Goal: Task Accomplishment & Management: Complete application form

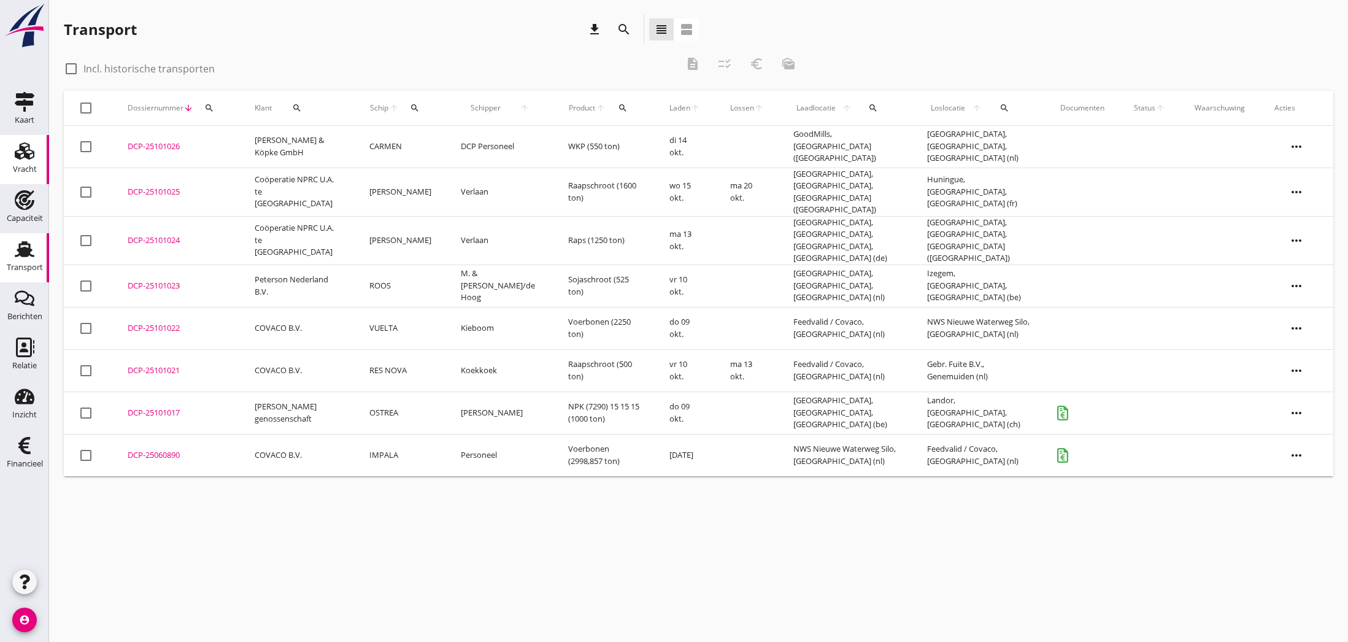
click at [21, 157] on icon "Vracht" at bounding box center [25, 151] width 20 height 20
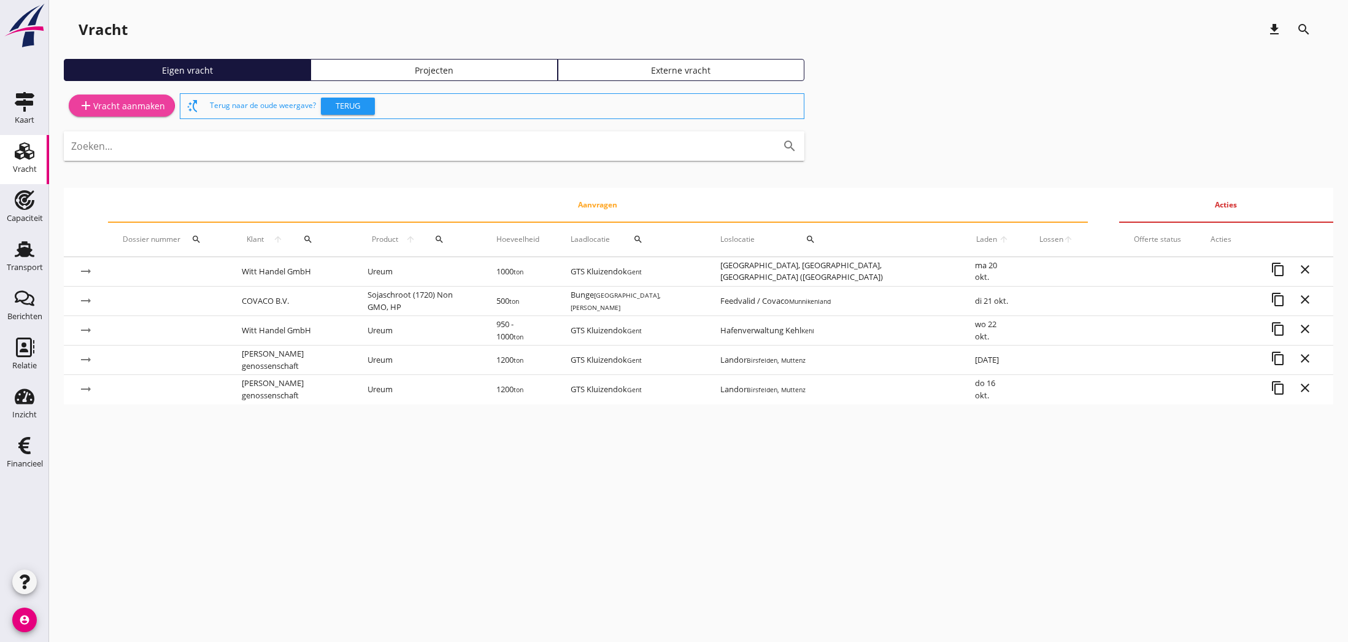
click at [122, 107] on div "add Vracht aanmaken" at bounding box center [122, 105] width 87 height 15
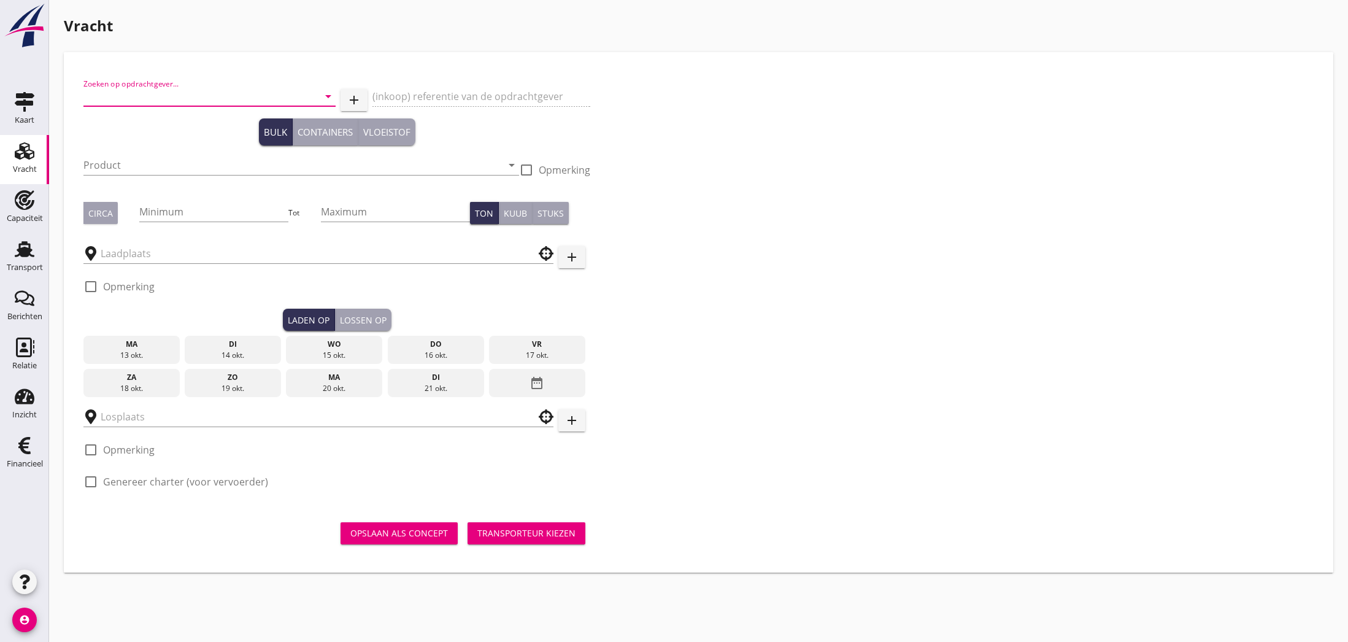
click at [299, 96] on input "Zoeken op opdrachtgever..." at bounding box center [192, 97] width 218 height 20
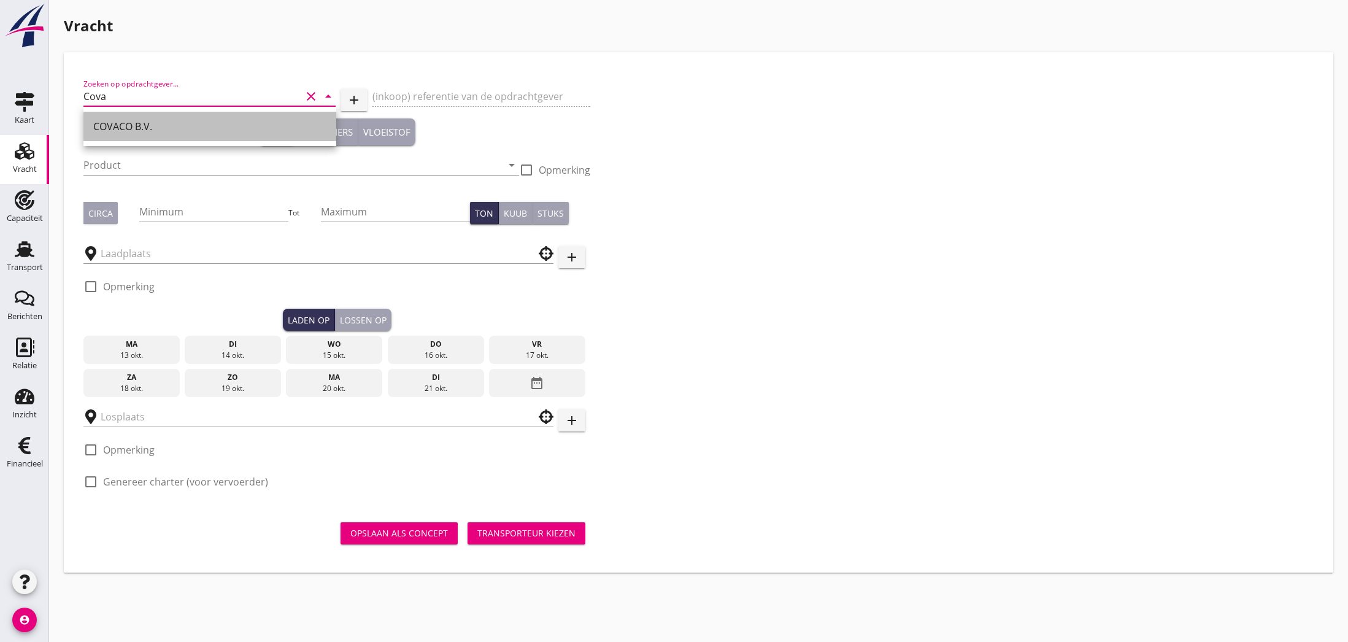
click at [266, 123] on div "COVACO B.V." at bounding box center [209, 126] width 233 height 15
type input "COVACO B.V."
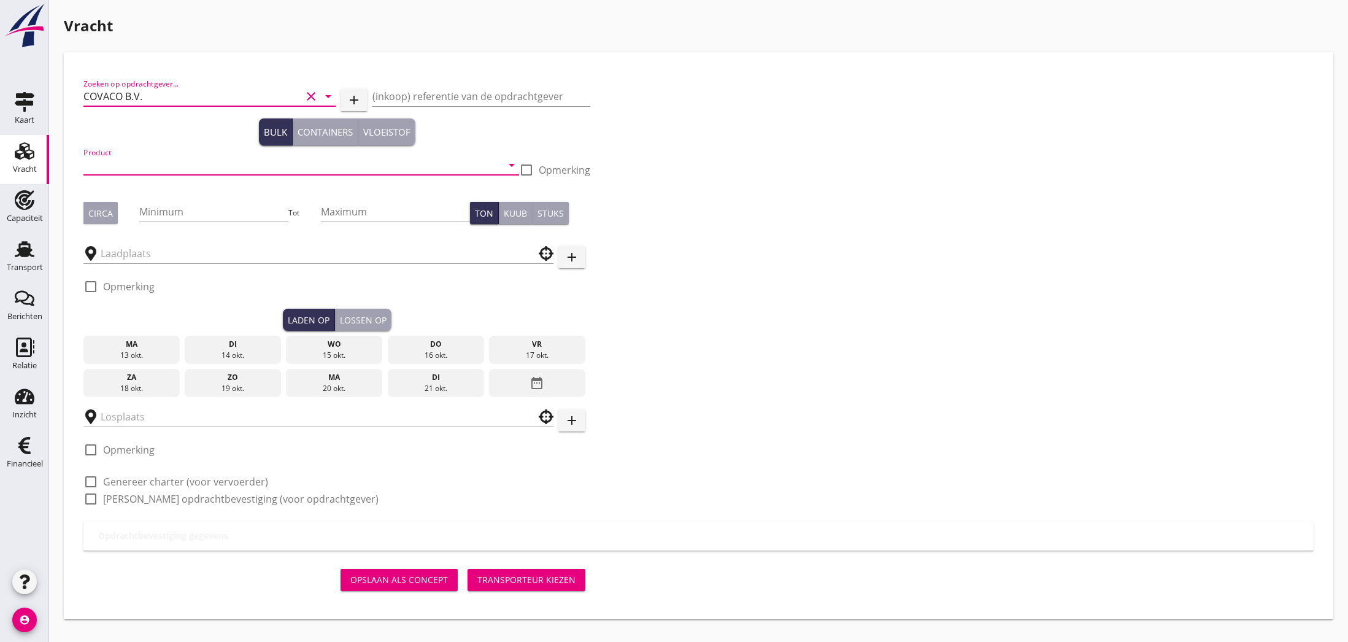
click at [258, 166] on input "Product" at bounding box center [292, 165] width 418 height 20
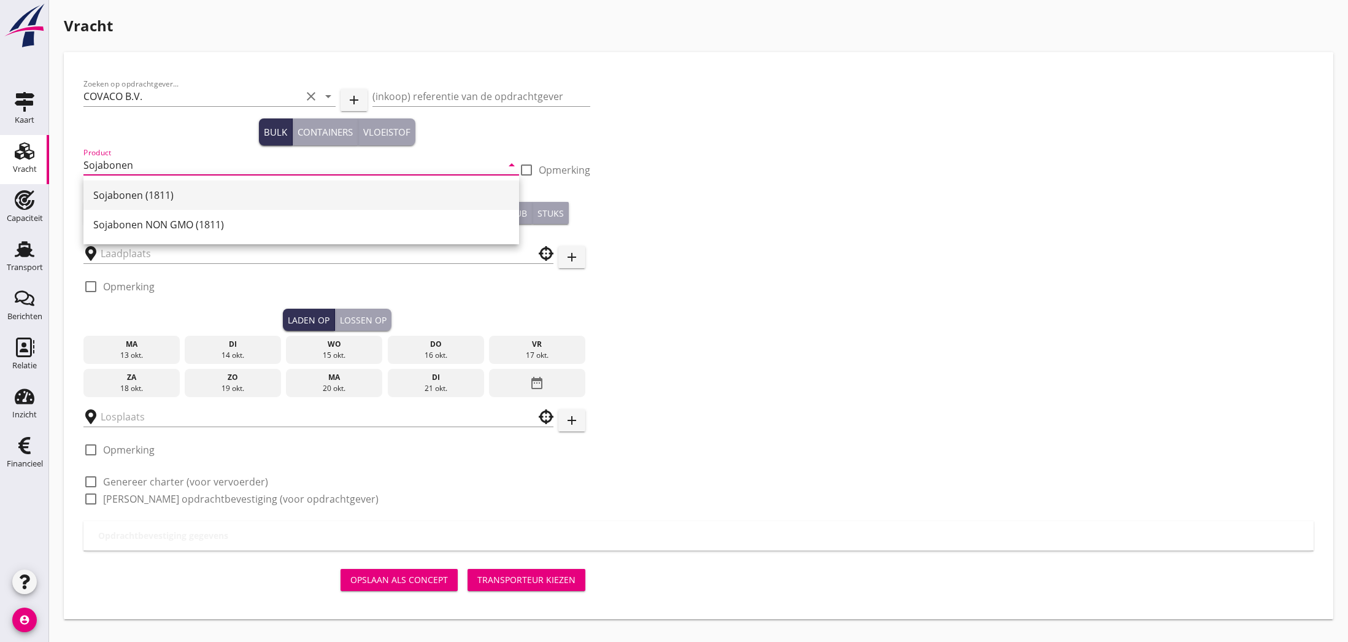
click at [216, 198] on div "Sojabonen (1811)" at bounding box center [301, 195] width 416 height 15
type input "Sojabonen (1811)"
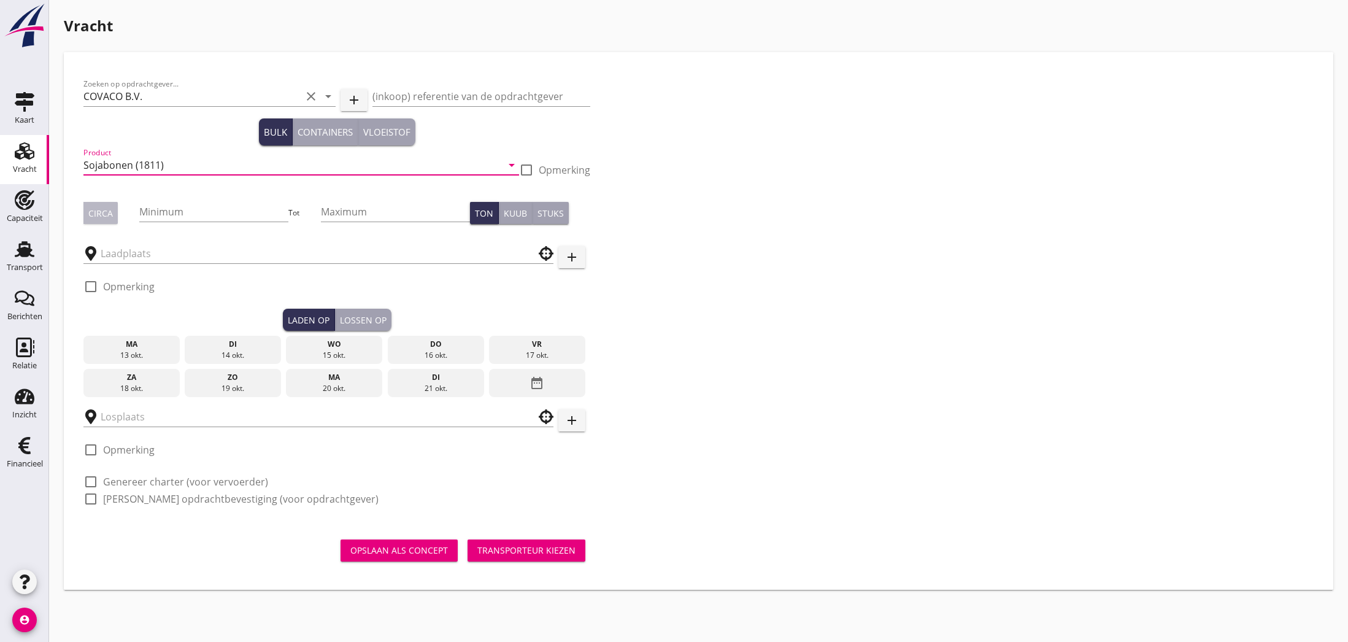
click at [95, 215] on div "Circa" at bounding box center [100, 213] width 25 height 13
click at [153, 211] on input "Minimum" at bounding box center [213, 212] width 149 height 20
type input "1000"
click at [183, 256] on input "text" at bounding box center [310, 254] width 418 height 20
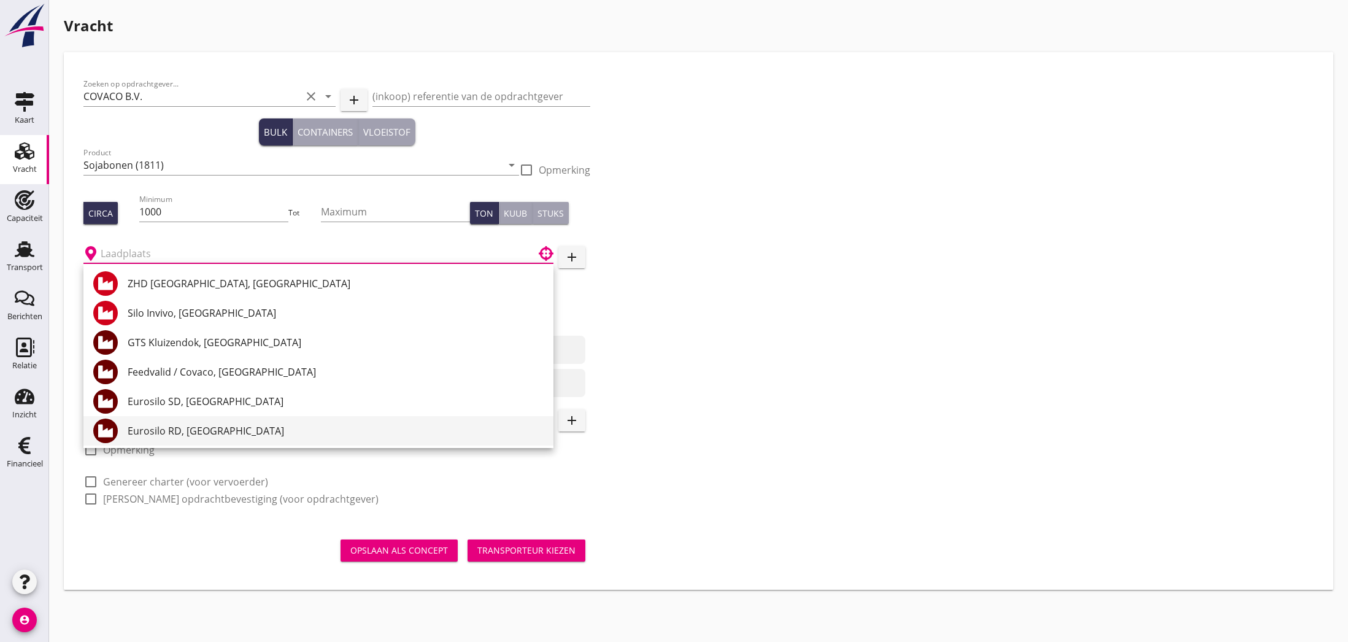
click at [197, 430] on div "Eurosilo RD, [GEOGRAPHIC_DATA]" at bounding box center [336, 430] width 416 height 15
type input "Eurosilo RD, [GEOGRAPHIC_DATA]"
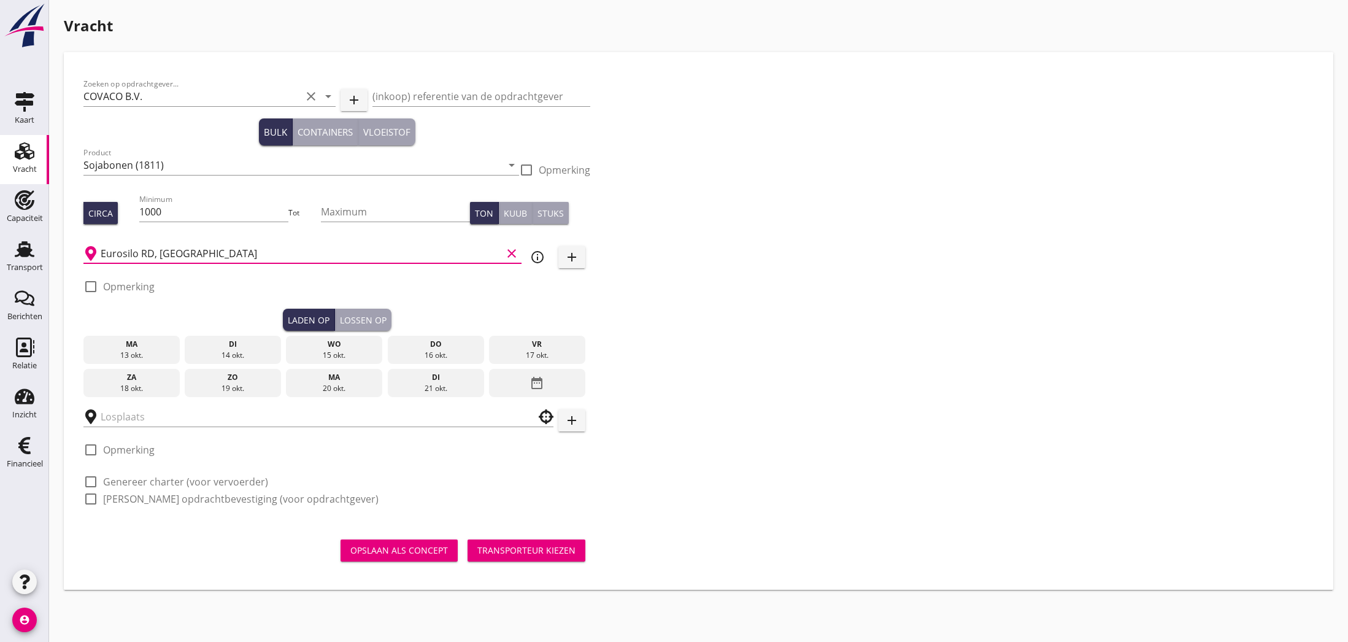
click at [338, 384] on div "20 okt." at bounding box center [334, 388] width 90 height 11
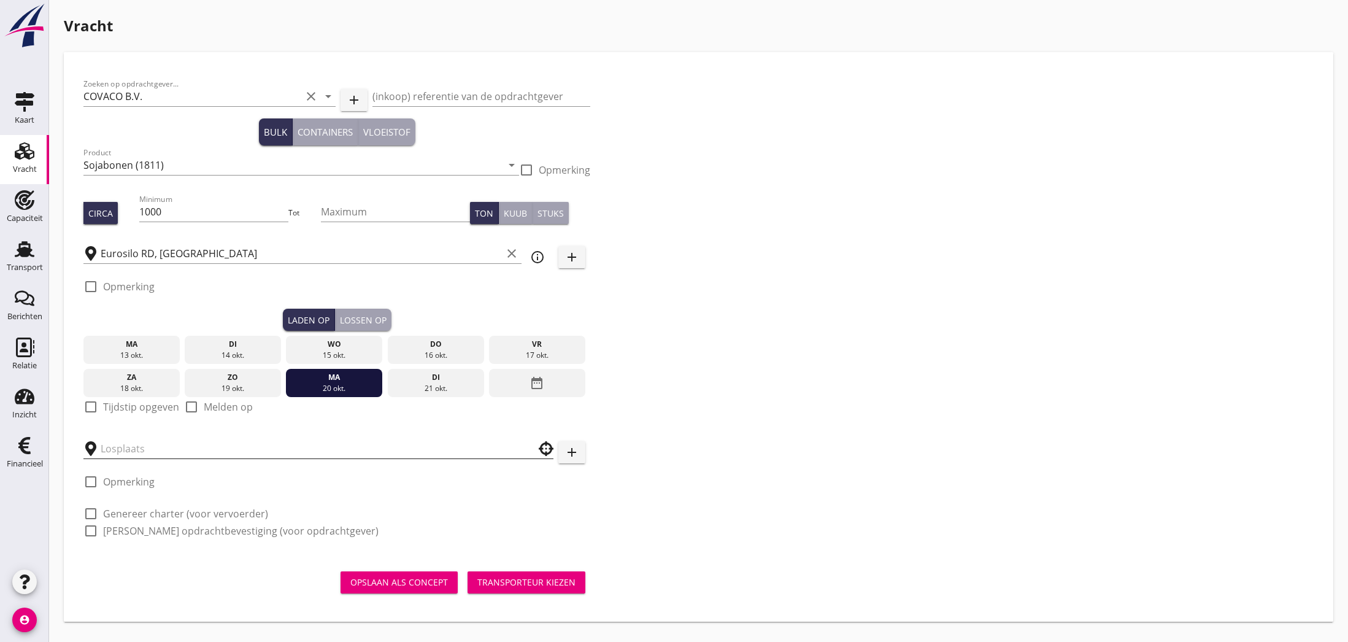
click at [125, 452] on input "text" at bounding box center [310, 449] width 418 height 20
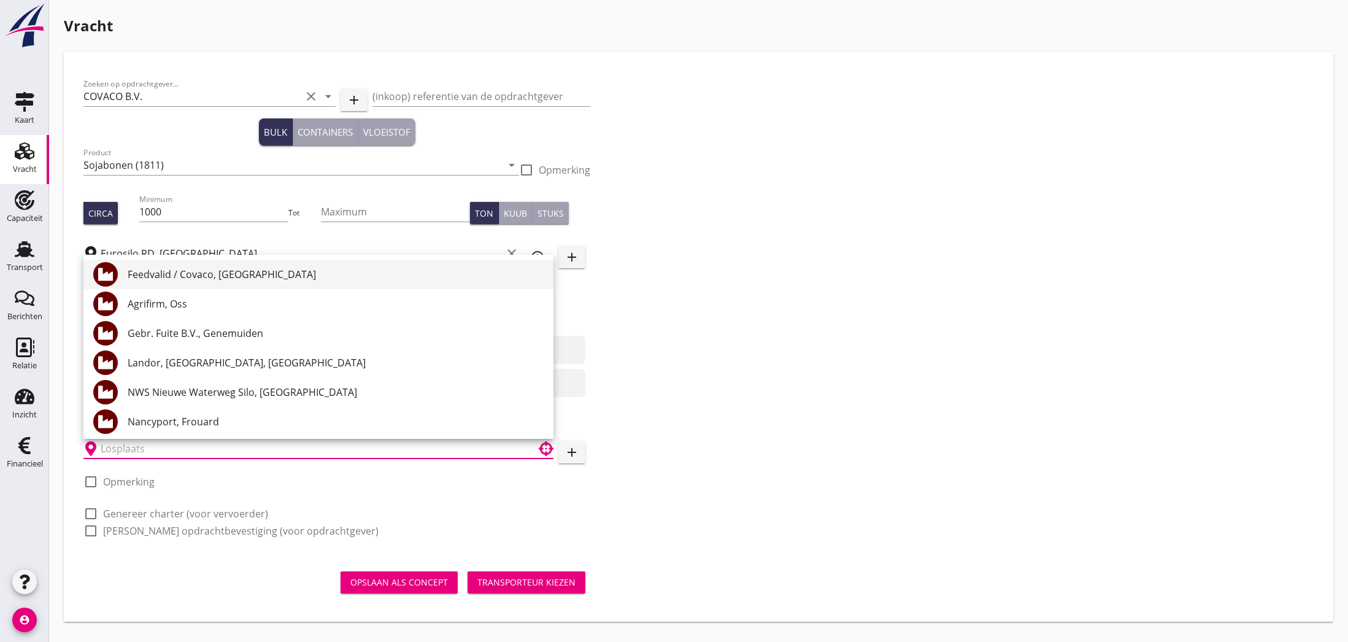
click at [195, 275] on div "Feedvalid / Covaco, [GEOGRAPHIC_DATA]" at bounding box center [336, 274] width 416 height 15
type input "Feedvalid / Covaco, [GEOGRAPHIC_DATA]"
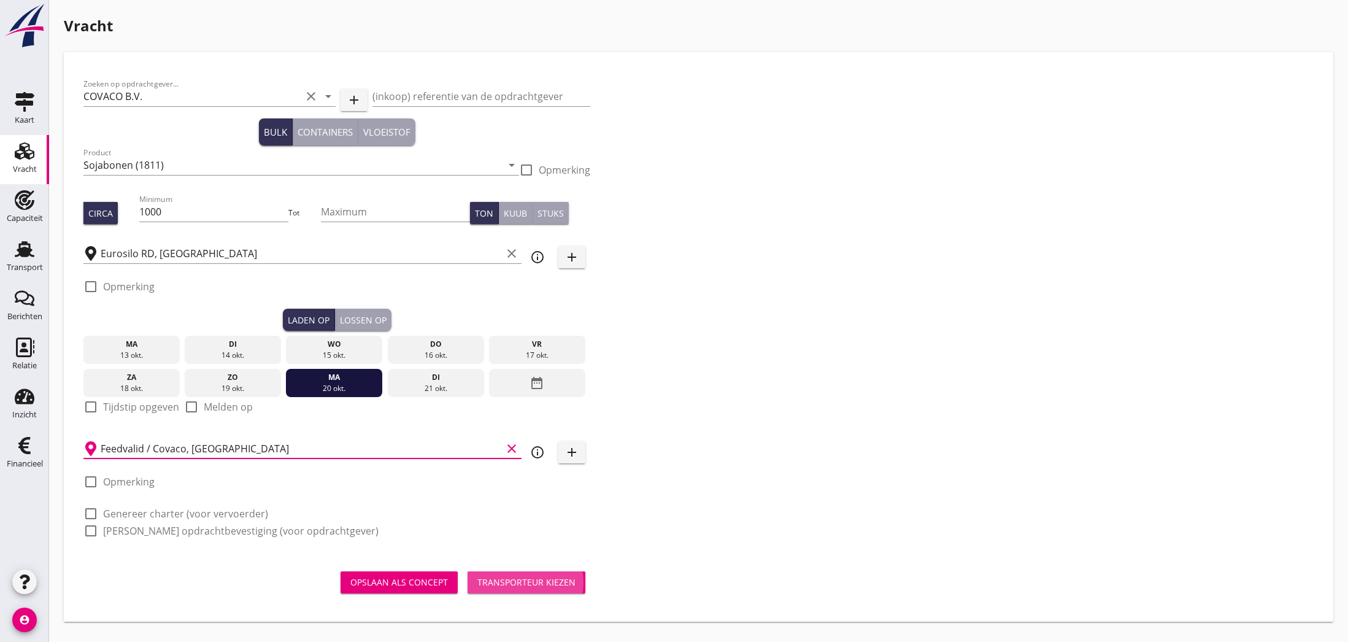
click at [537, 582] on div "Transporteur kiezen" at bounding box center [526, 582] width 98 height 13
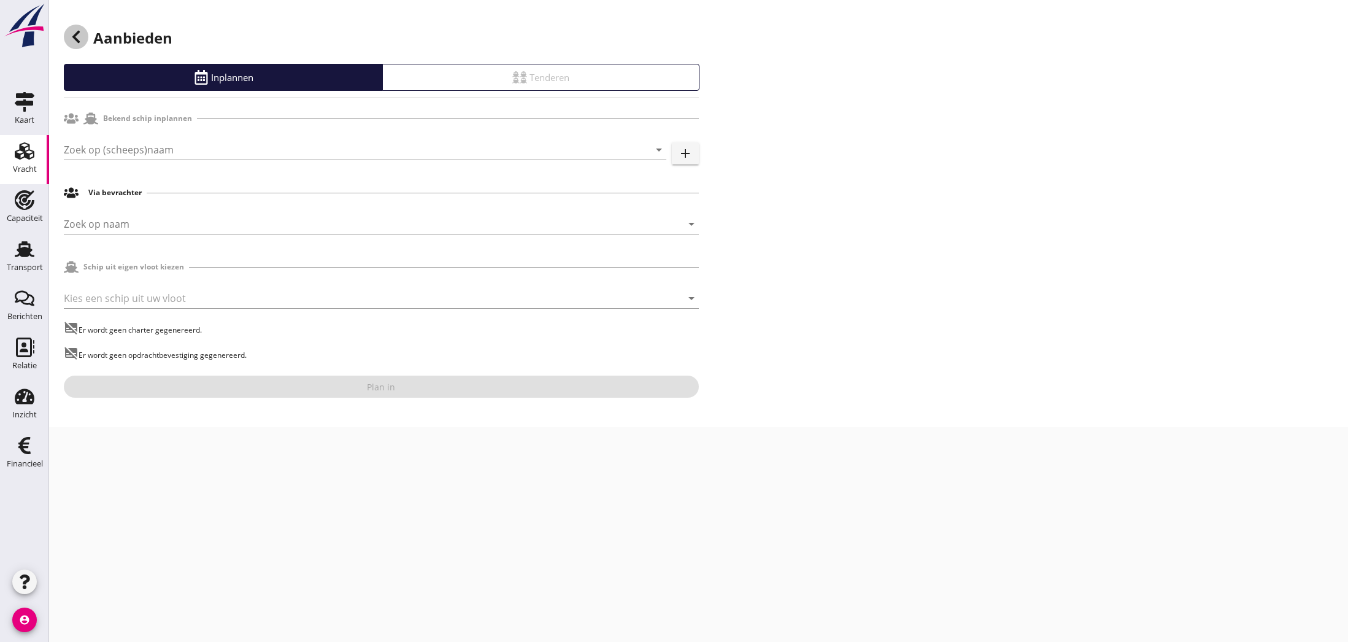
click at [75, 40] on icon at bounding box center [76, 36] width 15 height 15
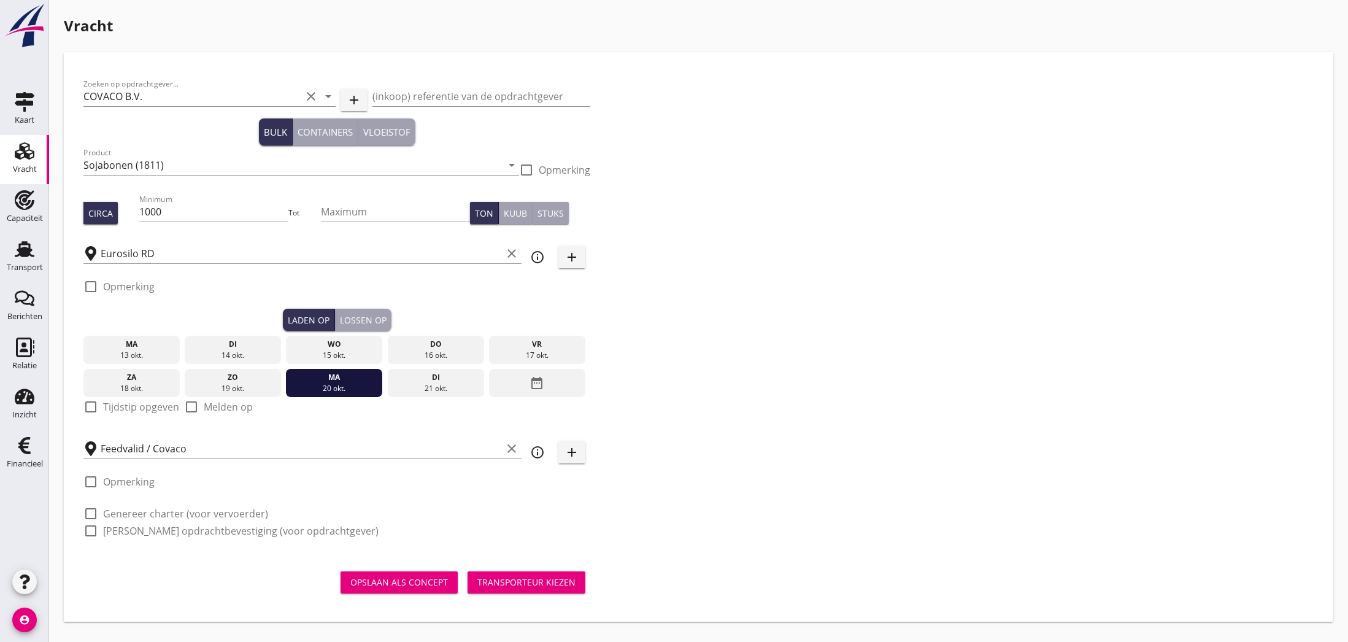
click at [405, 583] on div "Opslaan als concept" at bounding box center [399, 582] width 98 height 13
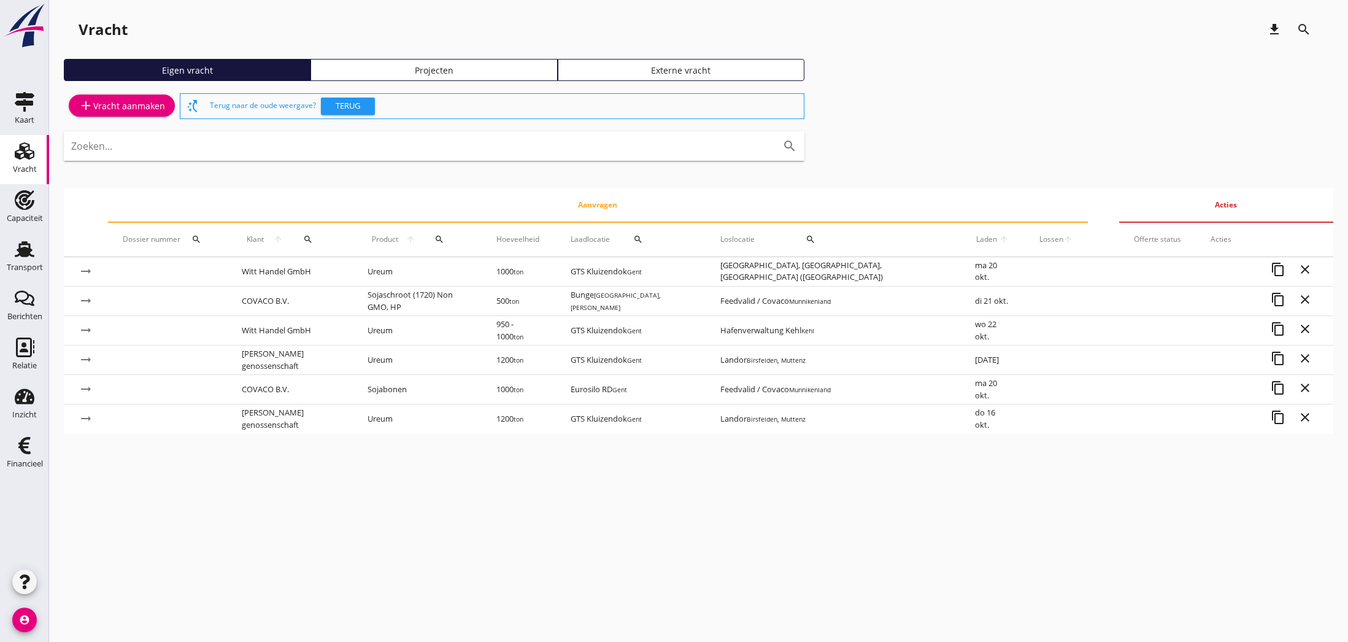
click at [115, 108] on div "add Vracht aanmaken" at bounding box center [122, 105] width 87 height 15
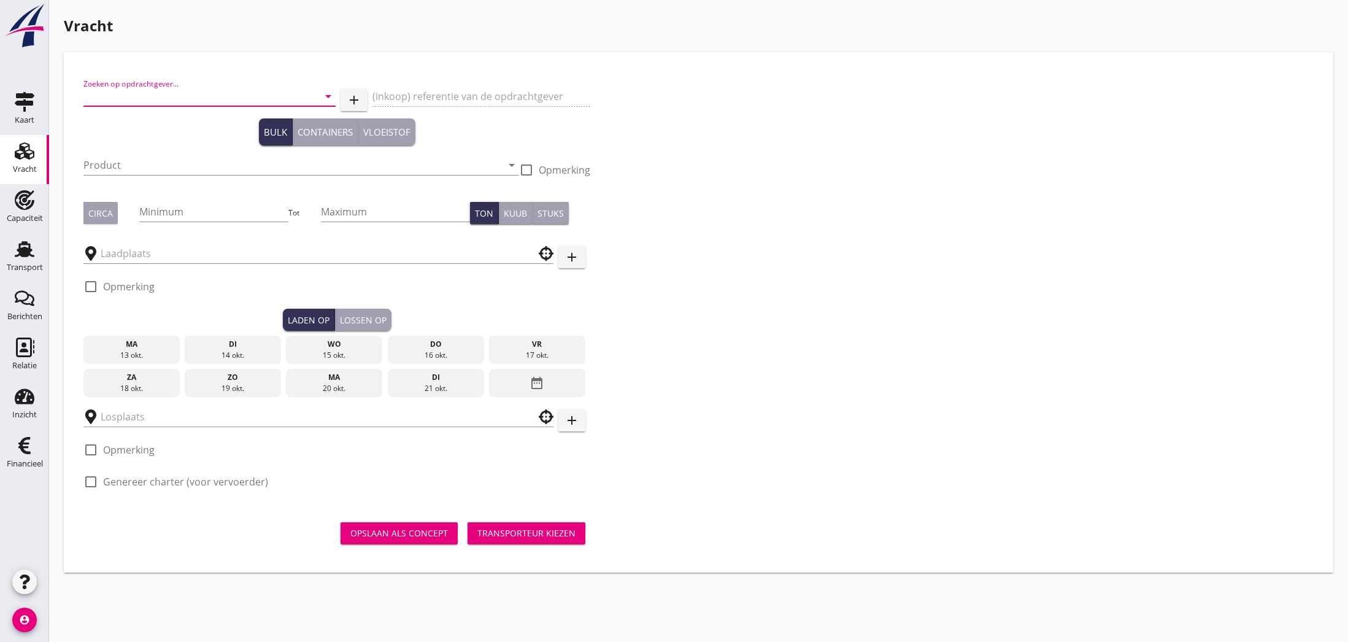
click at [126, 96] on input "Zoeken op opdrachtgever..." at bounding box center [192, 97] width 218 height 20
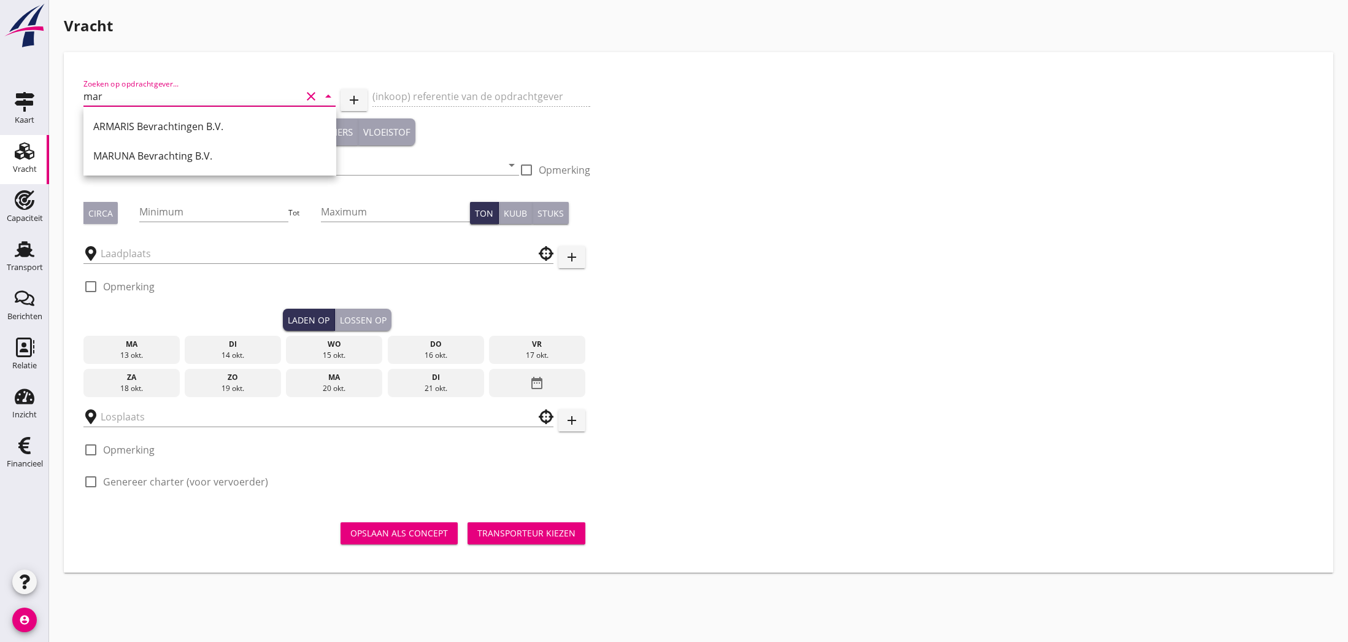
drag, startPoint x: 118, startPoint y: 156, endPoint x: 148, endPoint y: 147, distance: 32.0
click at [121, 156] on div "MARUNA Bevrachting B.V." at bounding box center [209, 155] width 233 height 15
type input "MARUNA Bevrachting B.V."
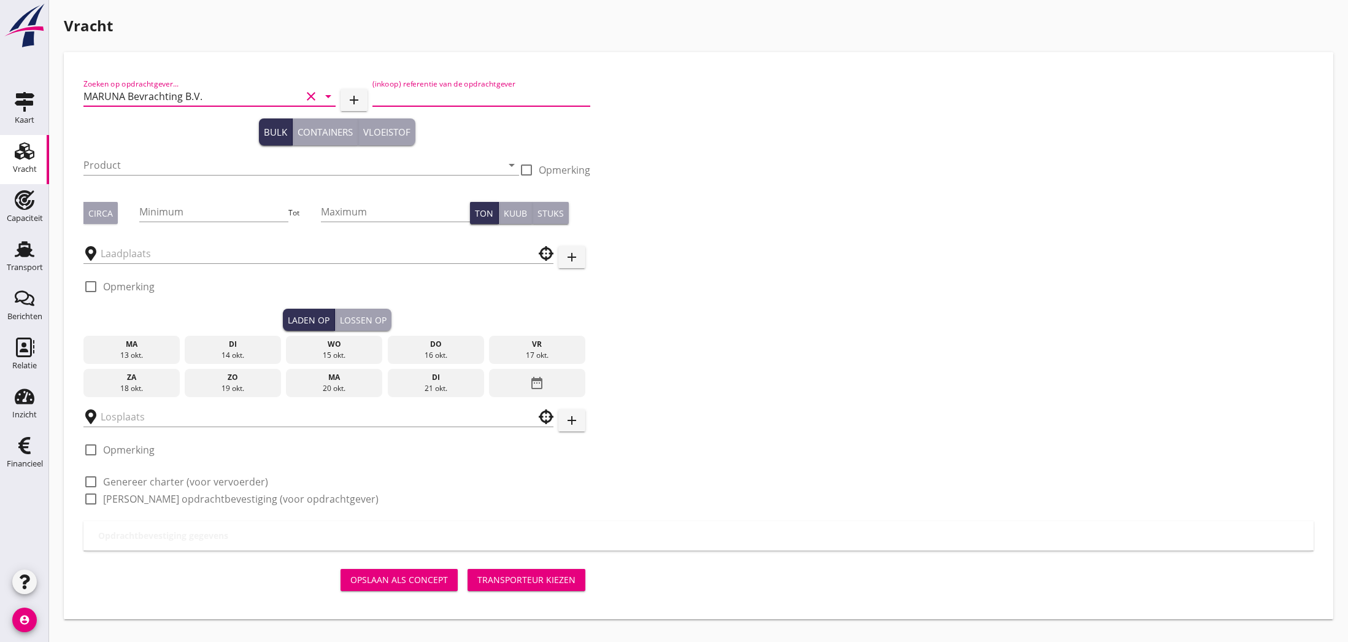
click at [390, 96] on input "(inkoop) referentie van de opdrachtgever" at bounding box center [481, 97] width 218 height 20
paste input "ORD25-0237"
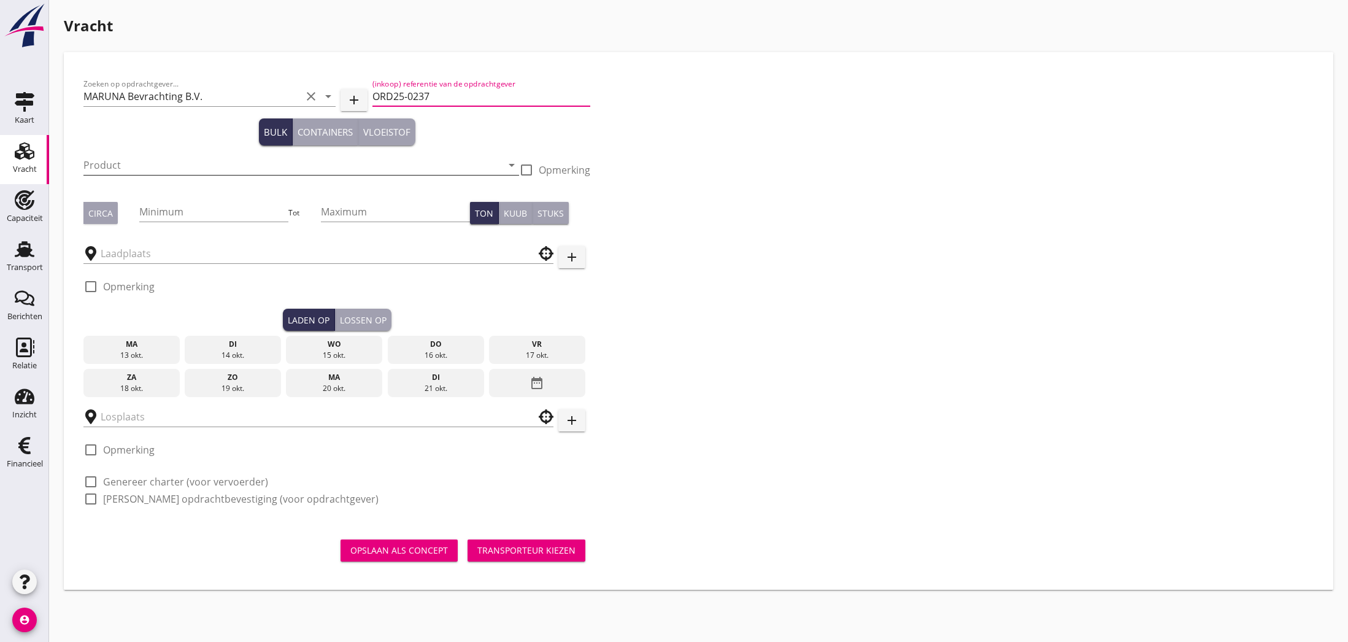
type input "ORD25-0237"
click at [252, 161] on input "Product" at bounding box center [292, 165] width 418 height 20
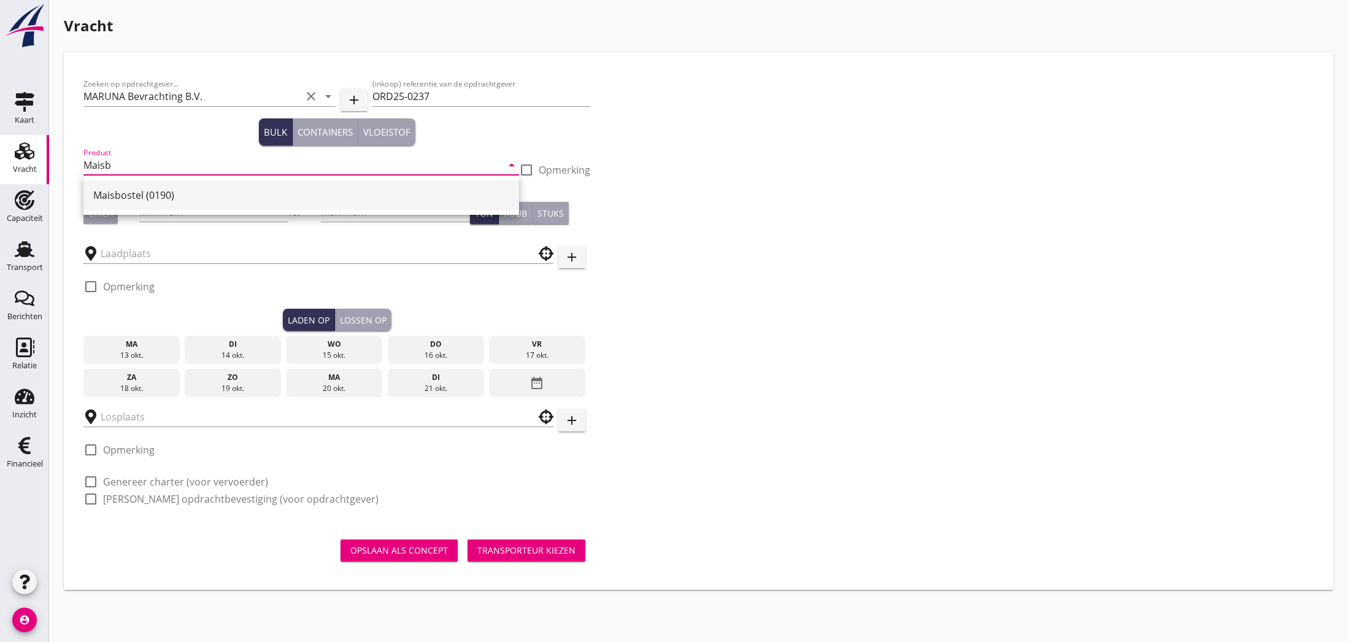
click at [163, 190] on div "Maisbostel (0190)" at bounding box center [301, 195] width 416 height 15
type input "Maisbostel (0190)"
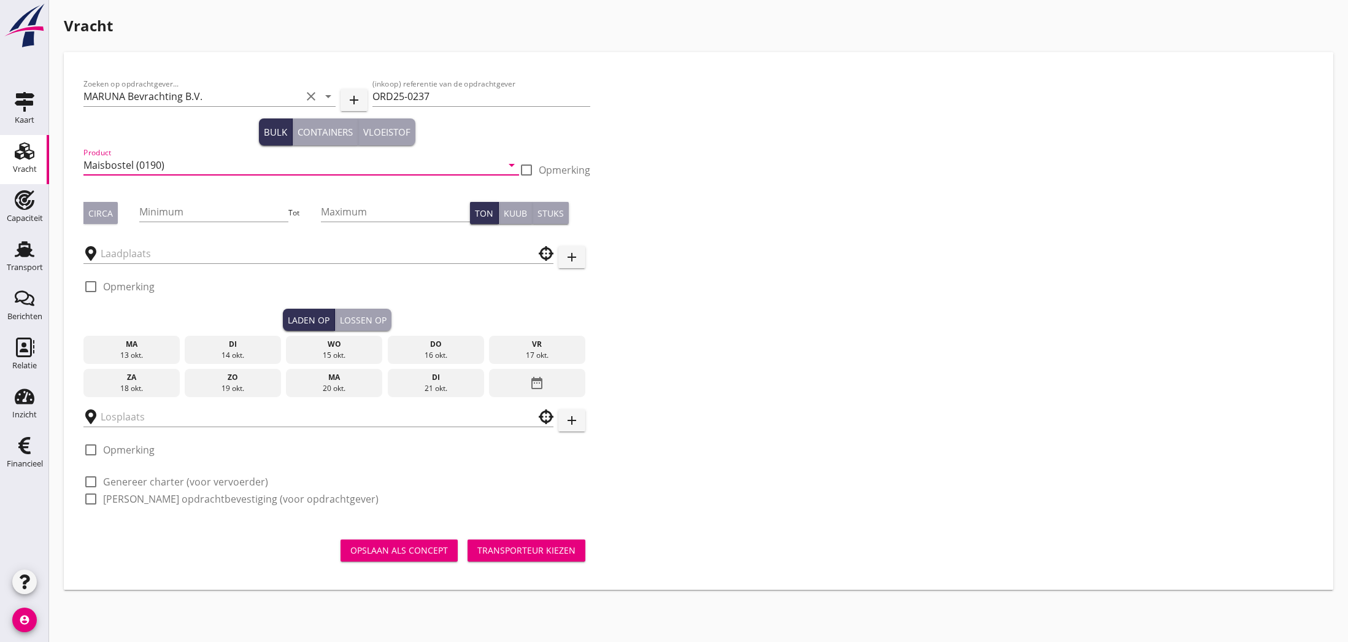
click at [112, 215] on div "Circa" at bounding box center [100, 213] width 25 height 13
click at [174, 215] on input "Minimum" at bounding box center [213, 212] width 149 height 20
type input "600"
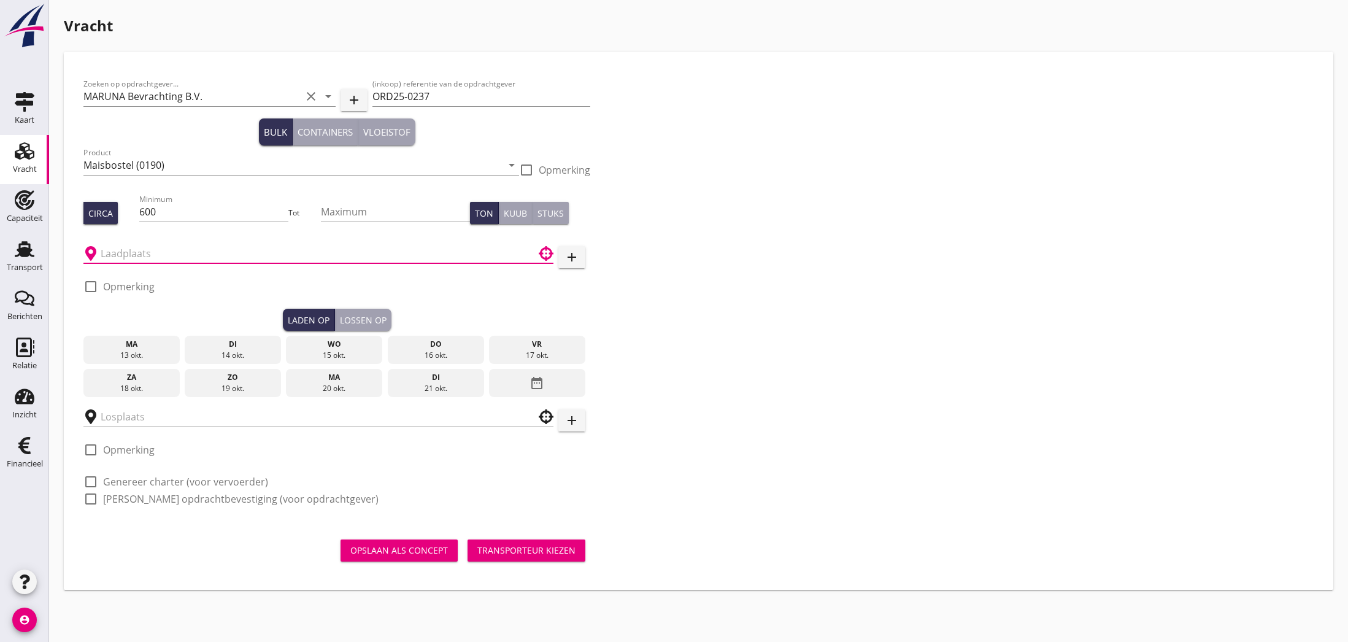
click at [169, 254] on input "text" at bounding box center [310, 254] width 418 height 20
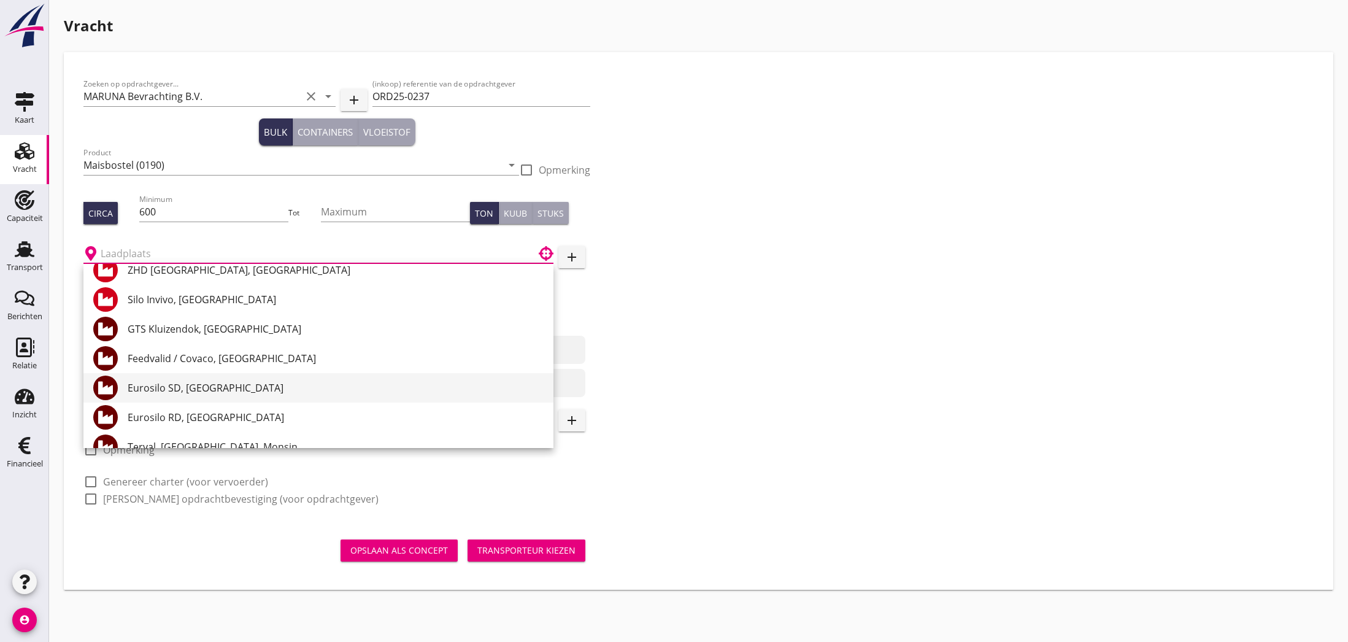
scroll to position [15, 0]
click at [193, 388] on div "Eurosilo SD, [GEOGRAPHIC_DATA]" at bounding box center [336, 386] width 416 height 15
type input "Eurosilo SD, [GEOGRAPHIC_DATA]"
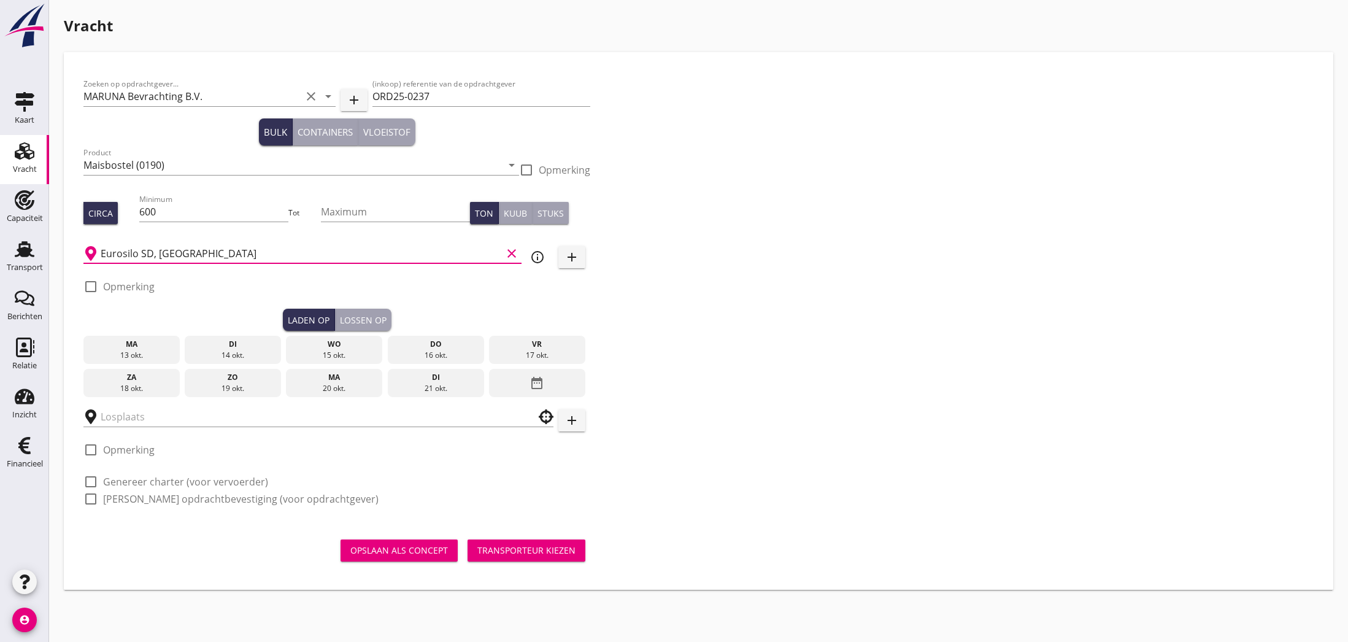
click at [236, 383] on div "19 okt." at bounding box center [233, 388] width 90 height 11
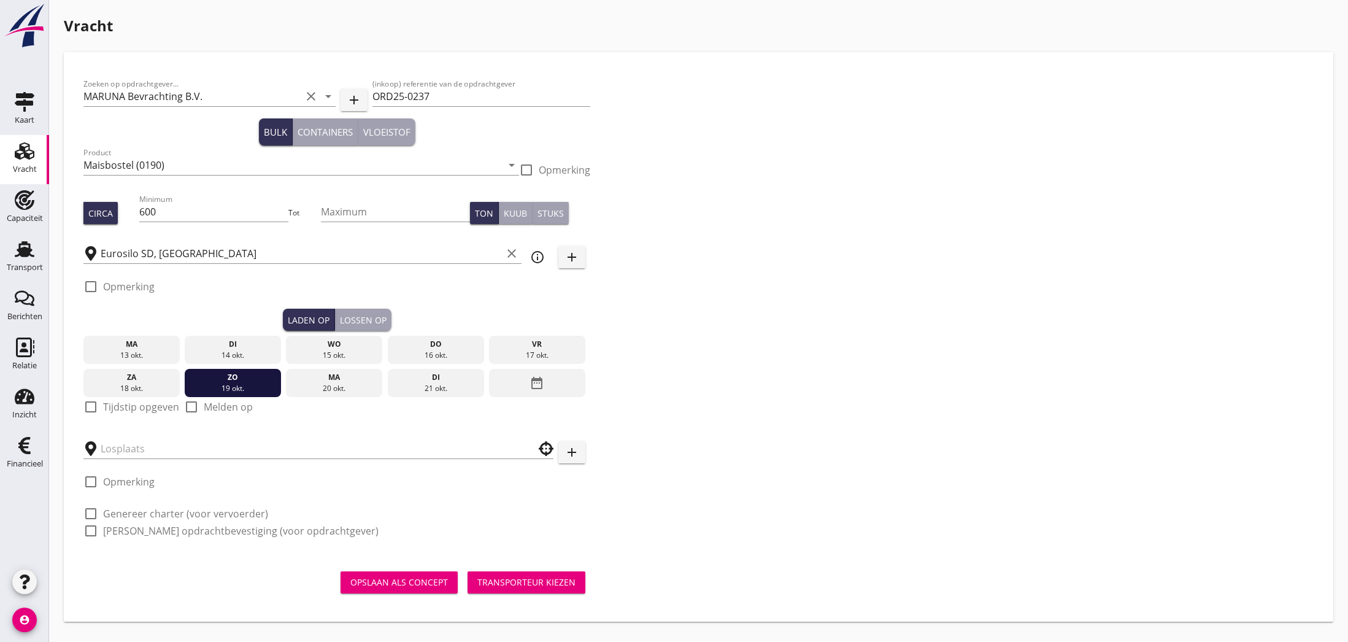
click at [118, 410] on label "Tijdstip opgeven" at bounding box center [141, 407] width 76 height 12
checkbox input "true"
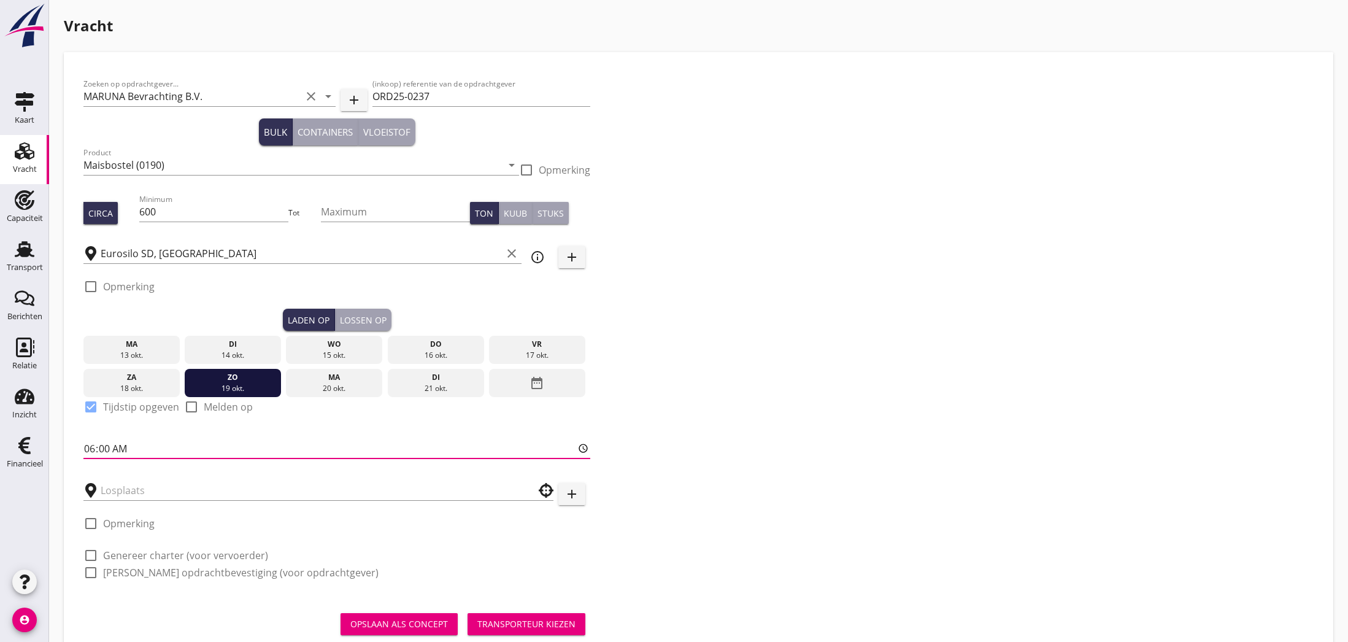
drag, startPoint x: 93, startPoint y: 450, endPoint x: 98, endPoint y: 455, distance: 6.9
click at [94, 452] on input "06:00" at bounding box center [336, 449] width 507 height 20
type input "13:00"
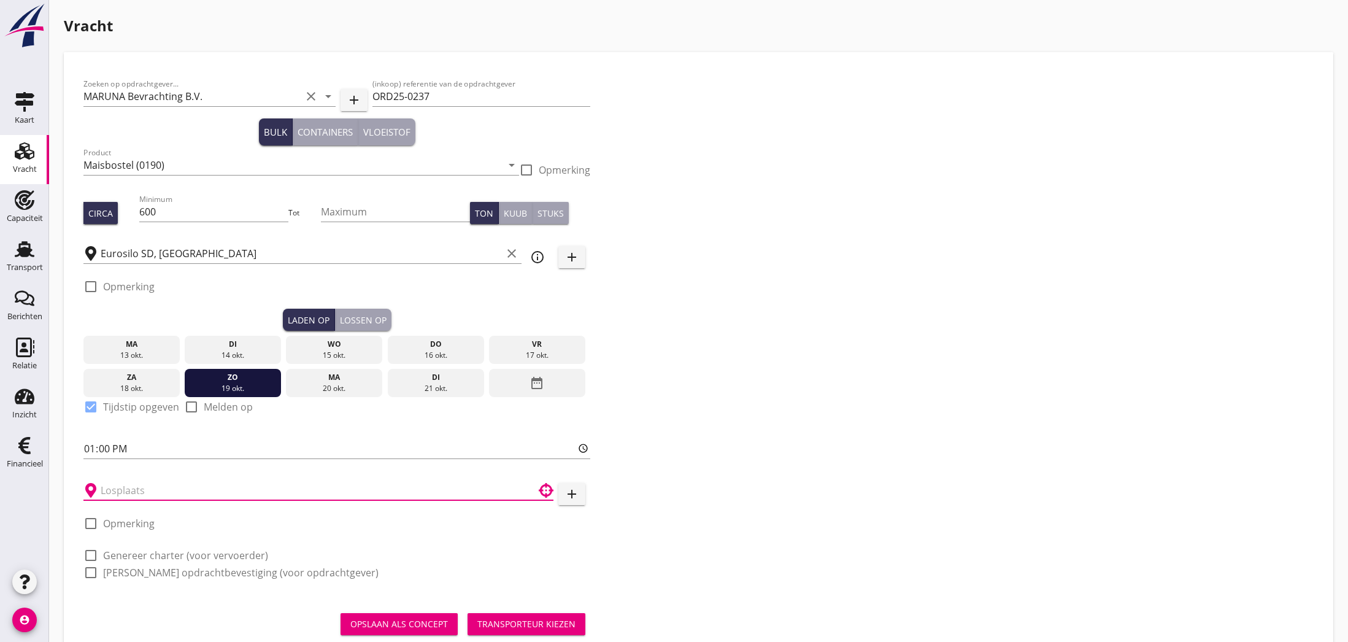
click at [133, 493] on input "text" at bounding box center [310, 490] width 418 height 20
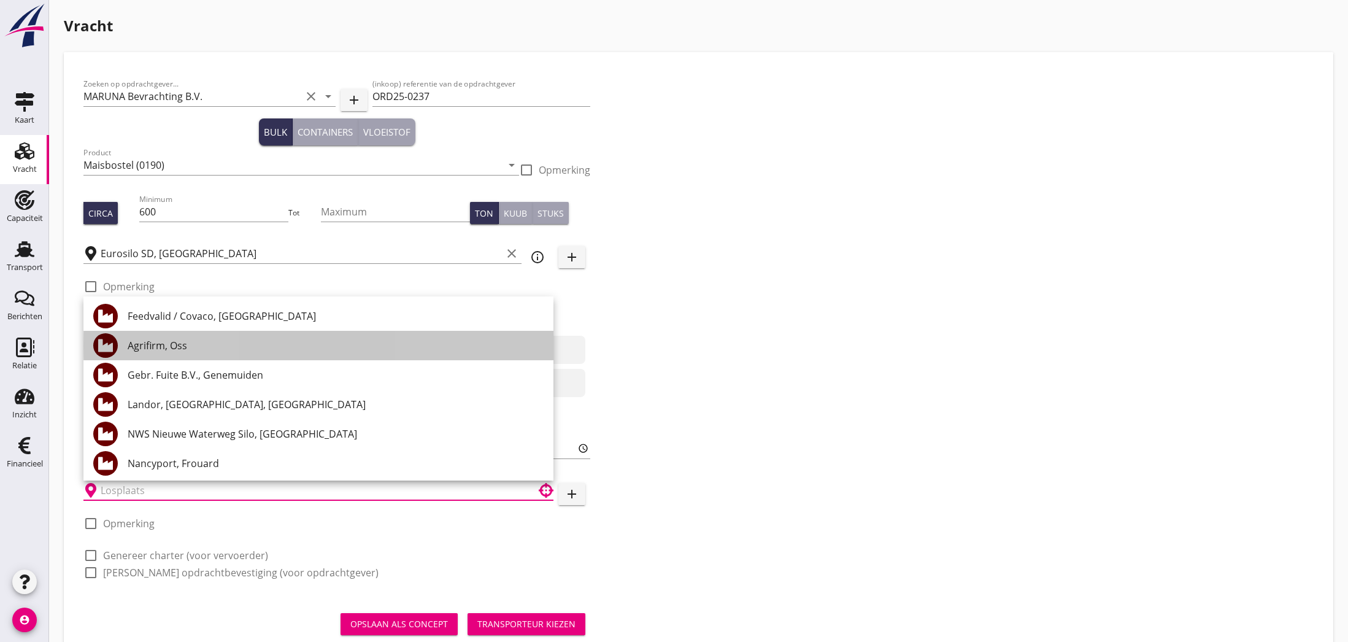
click at [172, 343] on div "Agrifirm, Oss" at bounding box center [336, 345] width 416 height 15
type input "Agrifirm, Oss"
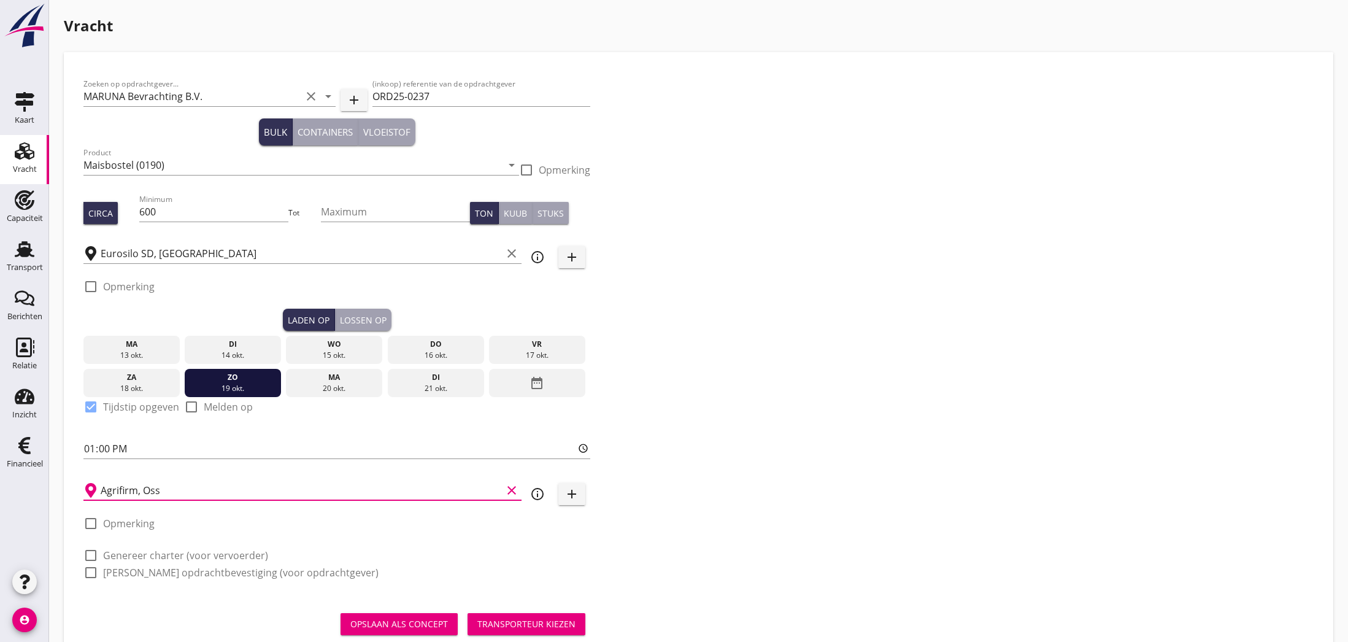
click at [359, 322] on div "Lossen op" at bounding box center [363, 320] width 47 height 13
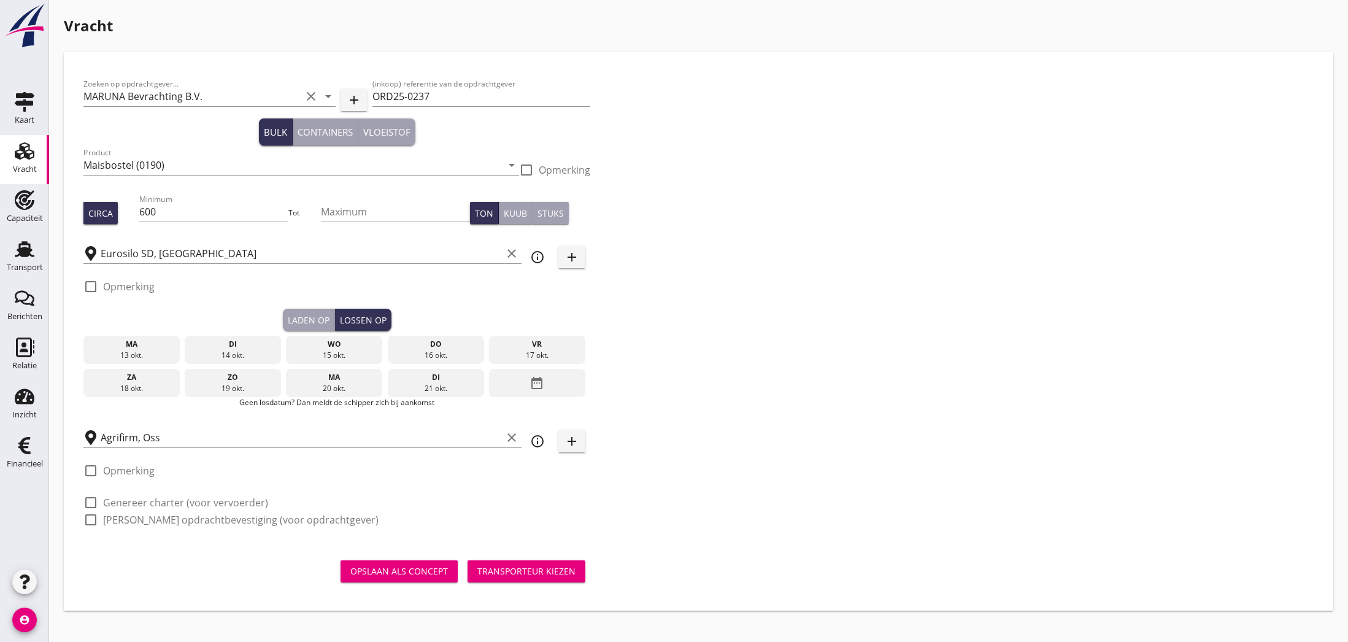
click at [425, 383] on div "21 okt." at bounding box center [435, 388] width 90 height 11
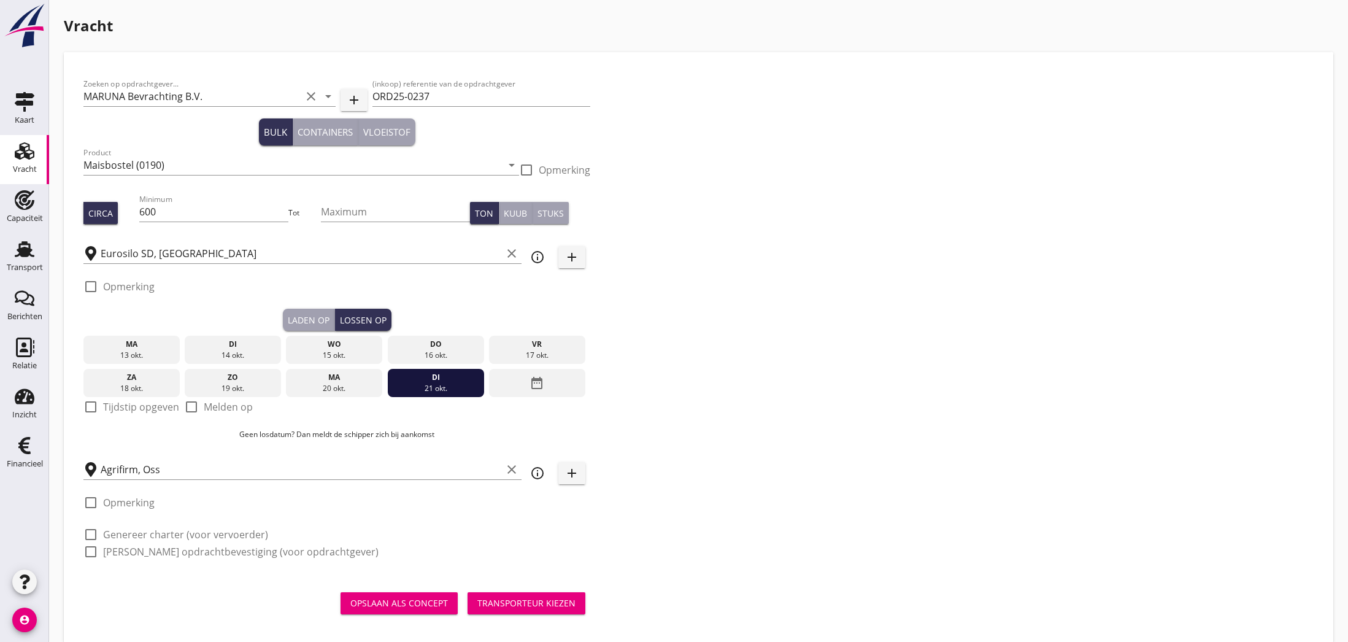
click at [137, 408] on label "Tijdstip opgeven" at bounding box center [141, 407] width 76 height 12
checkbox input "true"
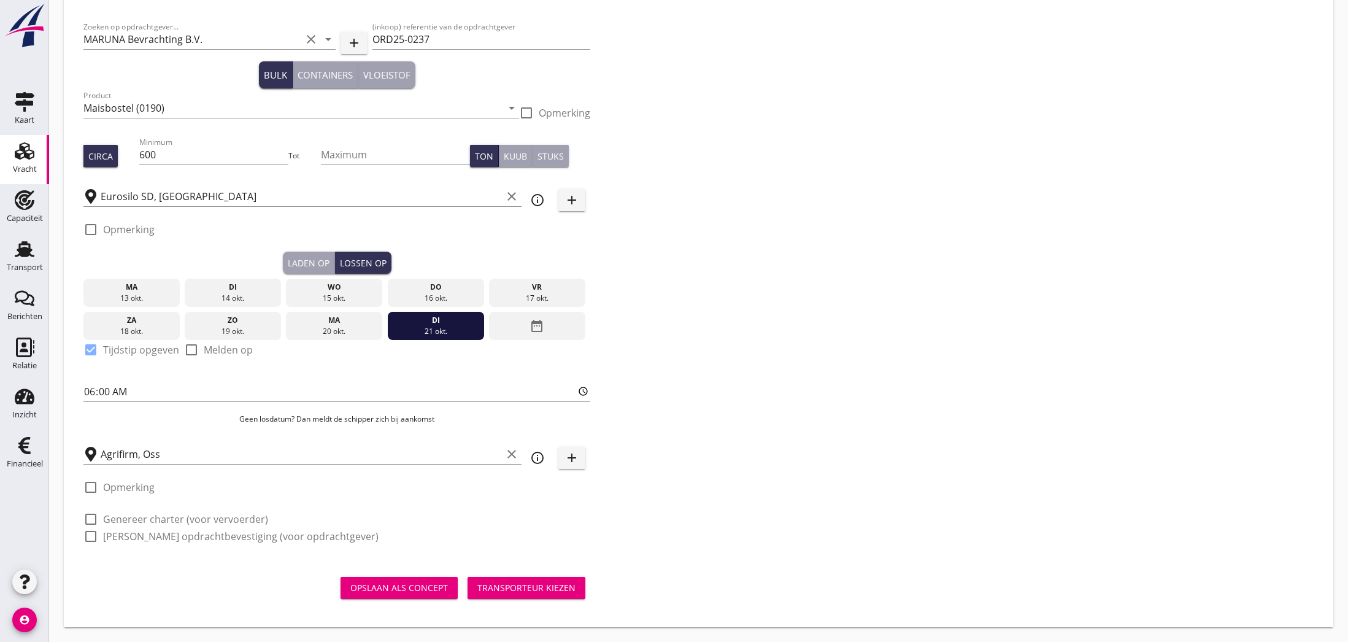
scroll to position [57, 0]
click at [514, 587] on div "Transporteur kiezen" at bounding box center [526, 587] width 98 height 13
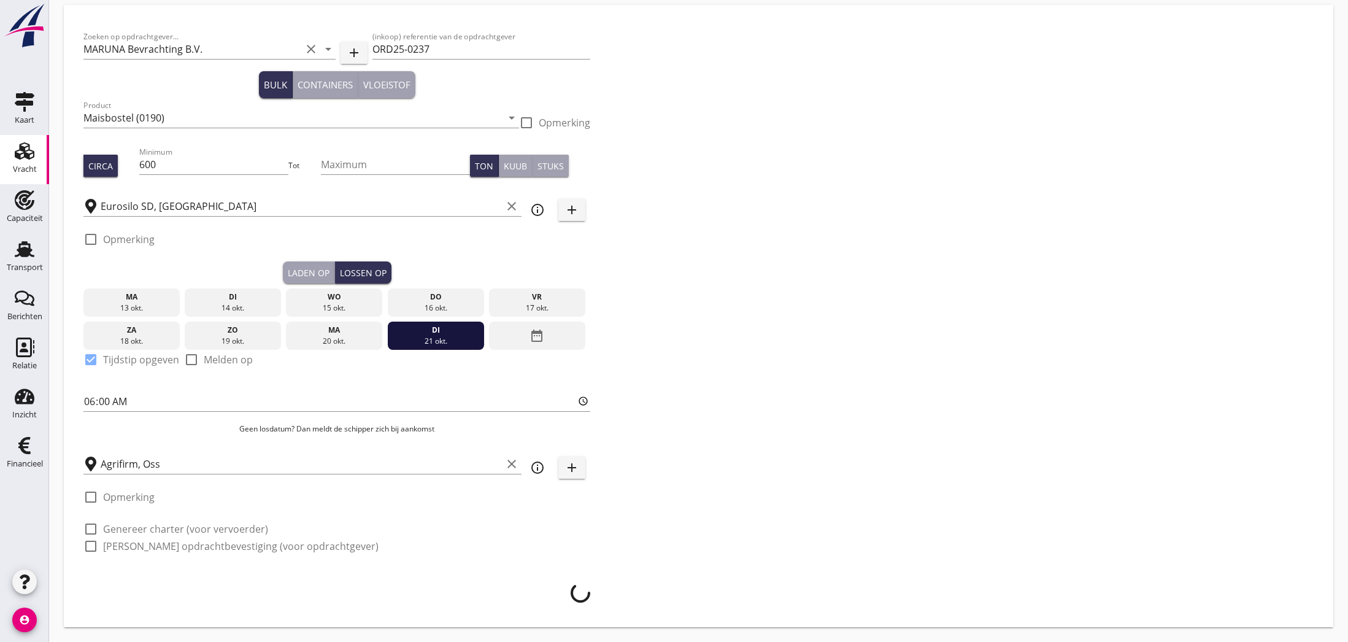
scroll to position [47, 0]
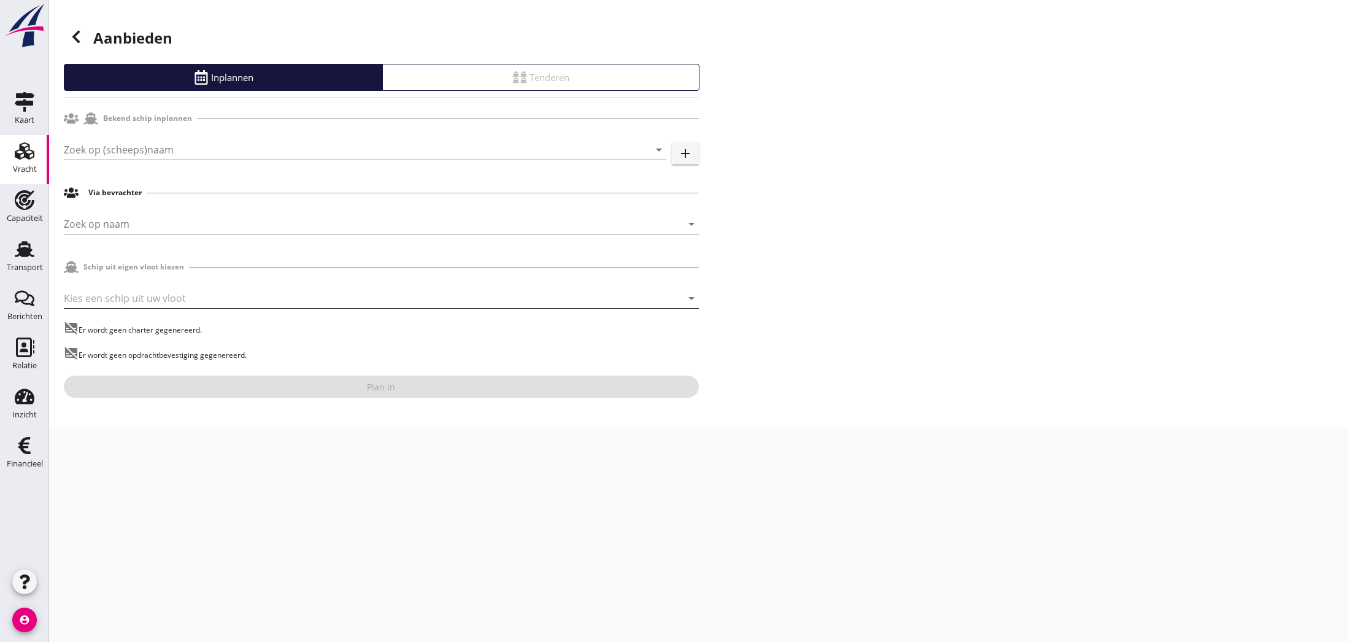
click at [130, 297] on div at bounding box center [364, 298] width 601 height 20
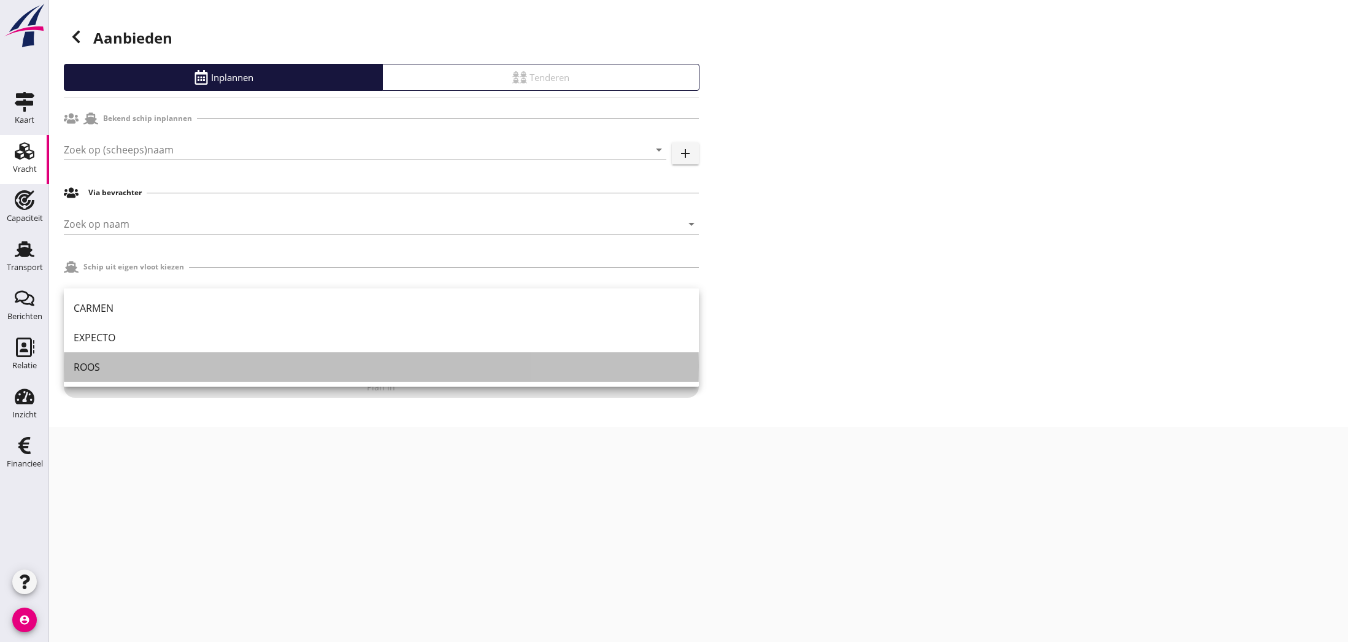
click at [107, 364] on div "ROOS" at bounding box center [381, 367] width 615 height 15
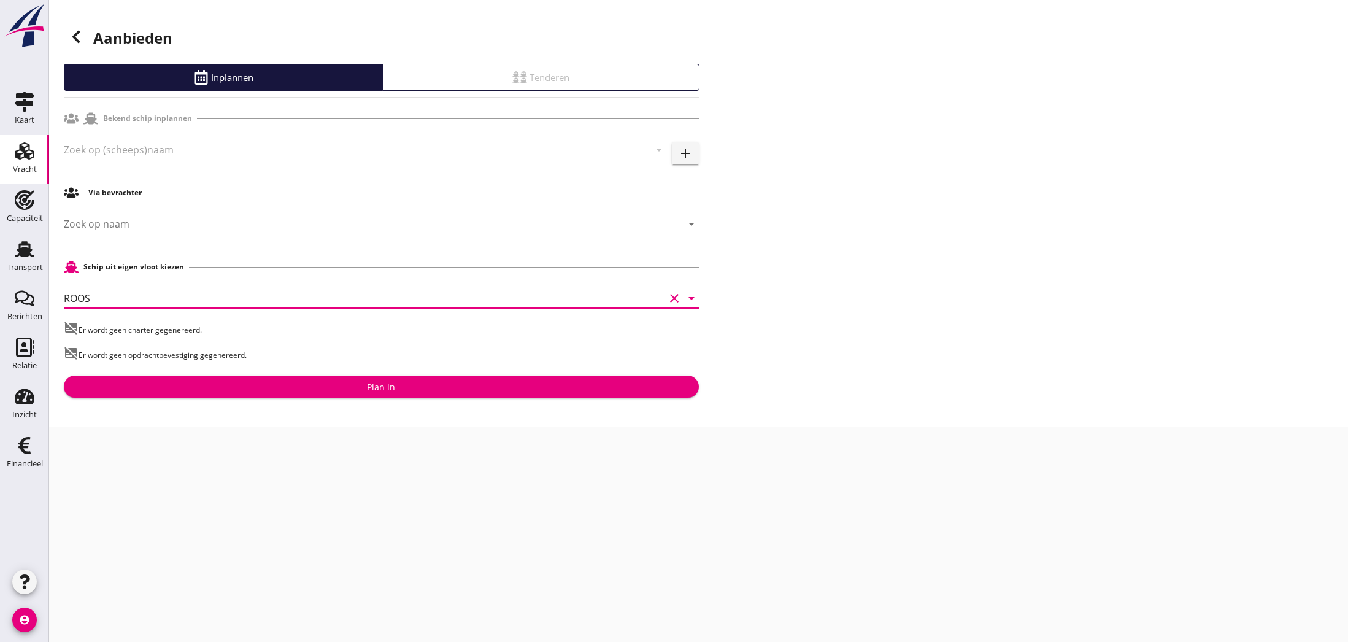
click at [388, 386] on div "Plan in" at bounding box center [381, 386] width 28 height 13
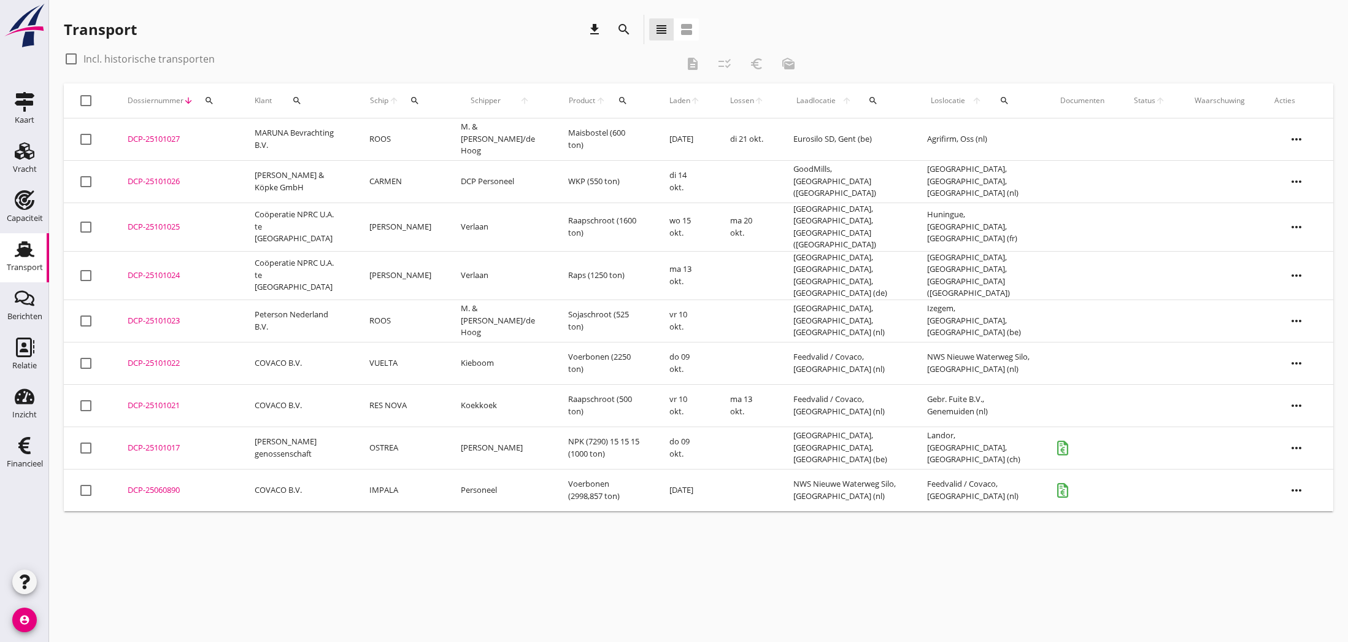
click at [149, 140] on div "DCP-25101027" at bounding box center [177, 139] width 98 height 12
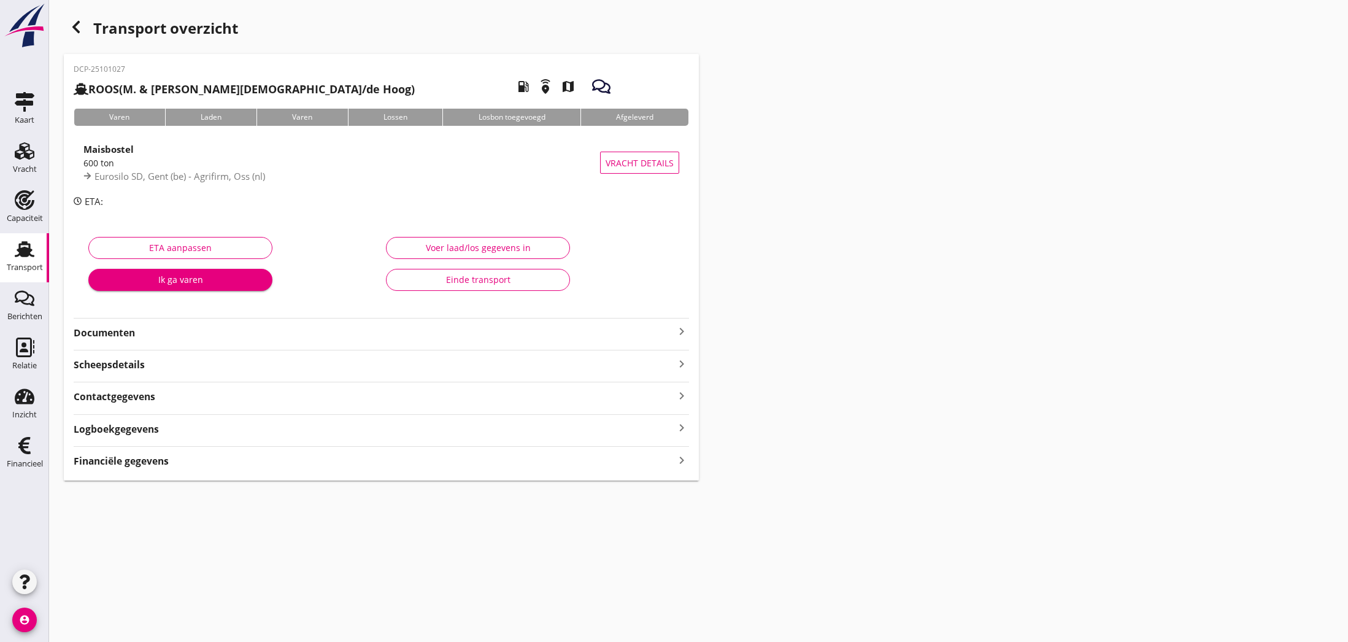
click at [680, 332] on icon "keyboard_arrow_right" at bounding box center [681, 331] width 15 height 15
click at [394, 367] on div "Voeg bestand toe" at bounding box center [381, 367] width 64 height 12
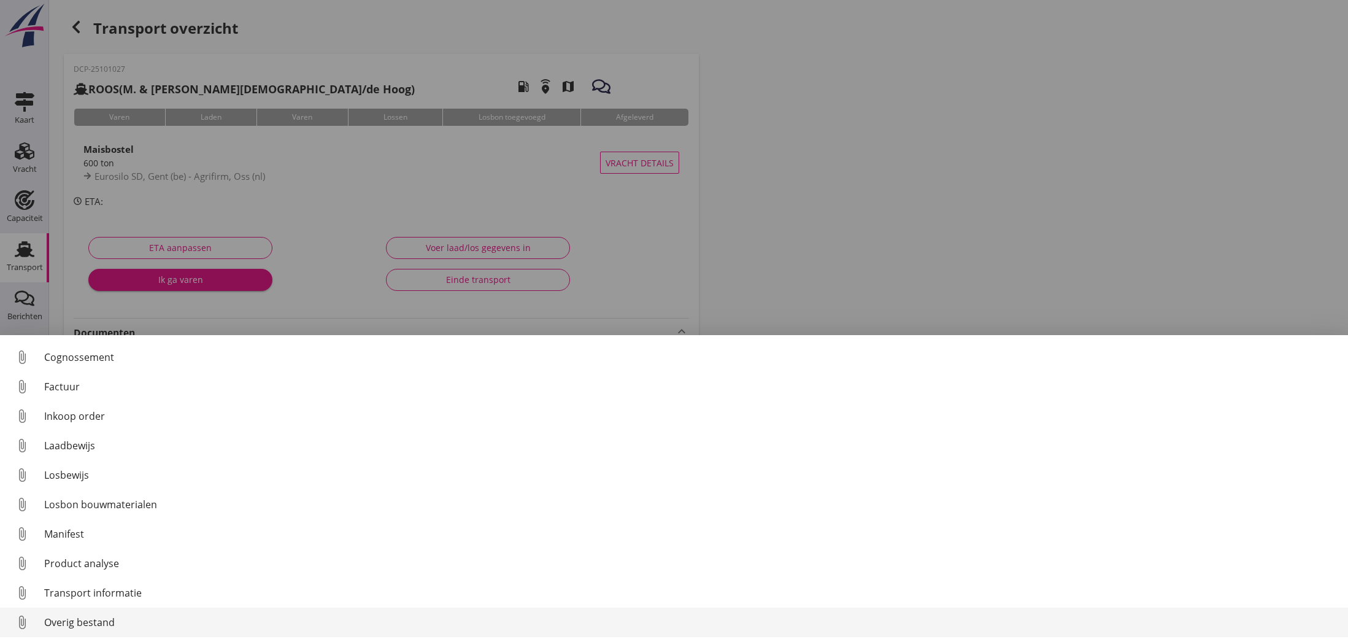
scroll to position [56, 0]
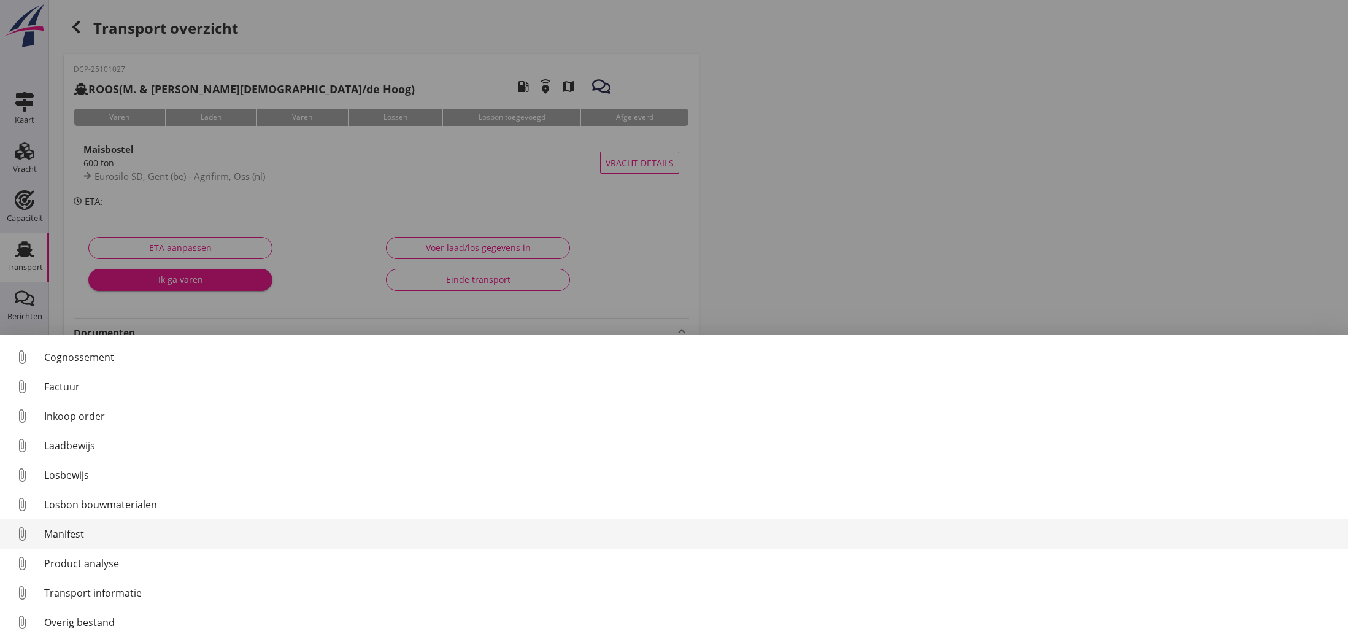
click at [88, 597] on div "Transport informatie" at bounding box center [691, 592] width 1294 height 15
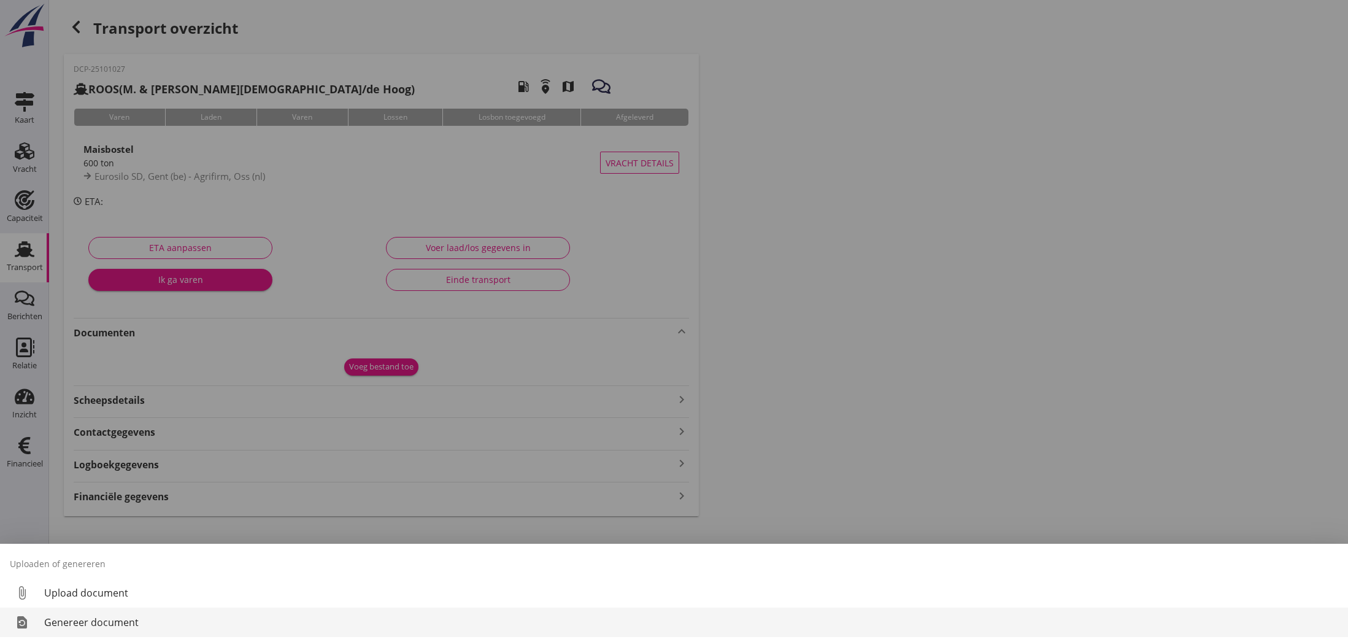
click at [116, 620] on div "Genereer document" at bounding box center [691, 622] width 1294 height 15
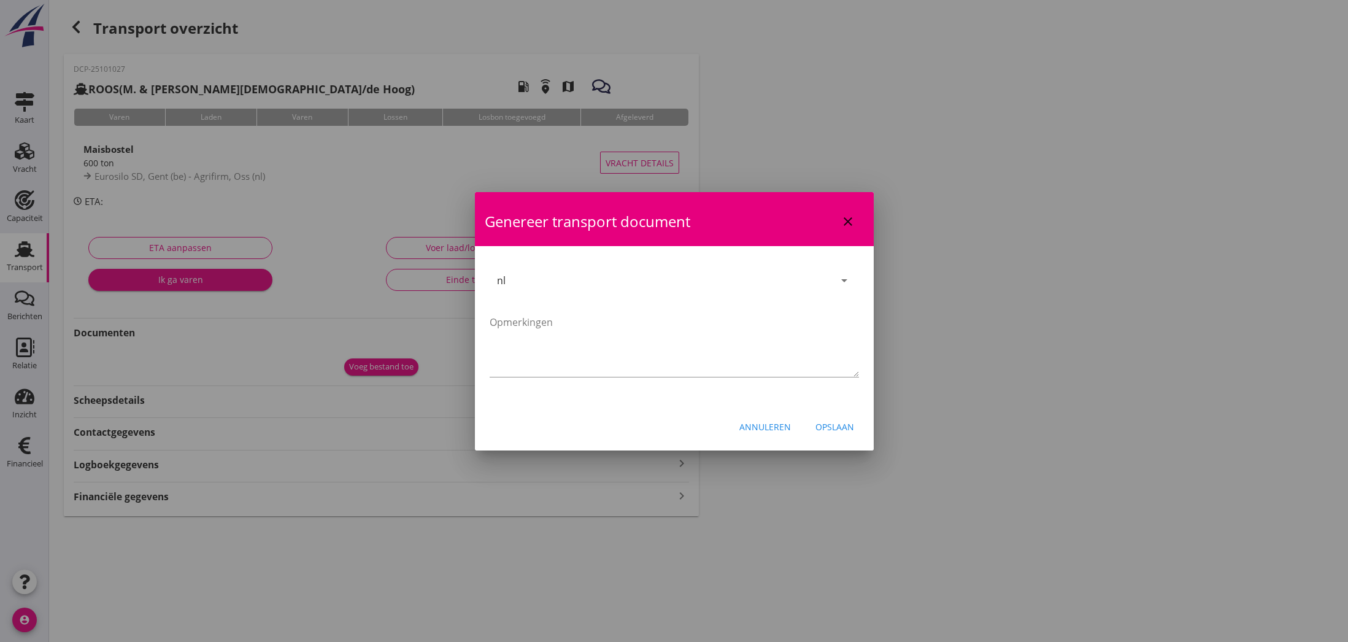
click at [836, 428] on div "Opslaan" at bounding box center [834, 426] width 39 height 13
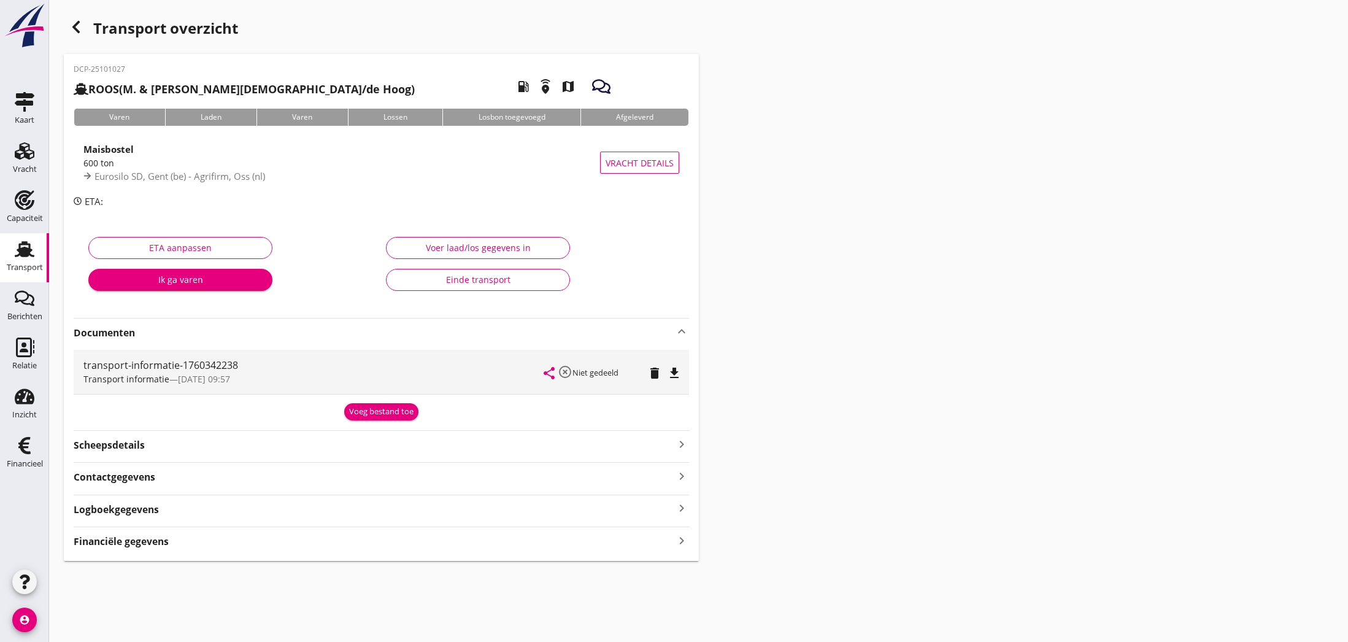
click at [547, 372] on icon "share" at bounding box center [549, 373] width 15 height 15
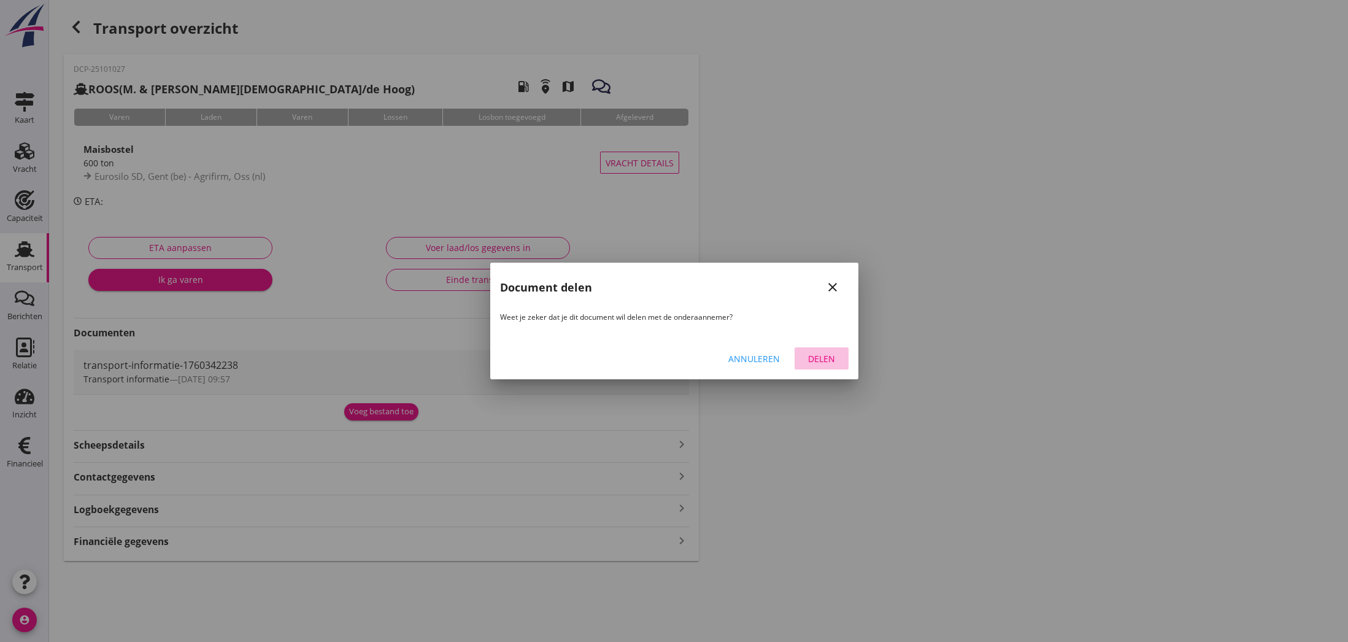
click at [823, 360] on div "Delen" at bounding box center [821, 358] width 34 height 13
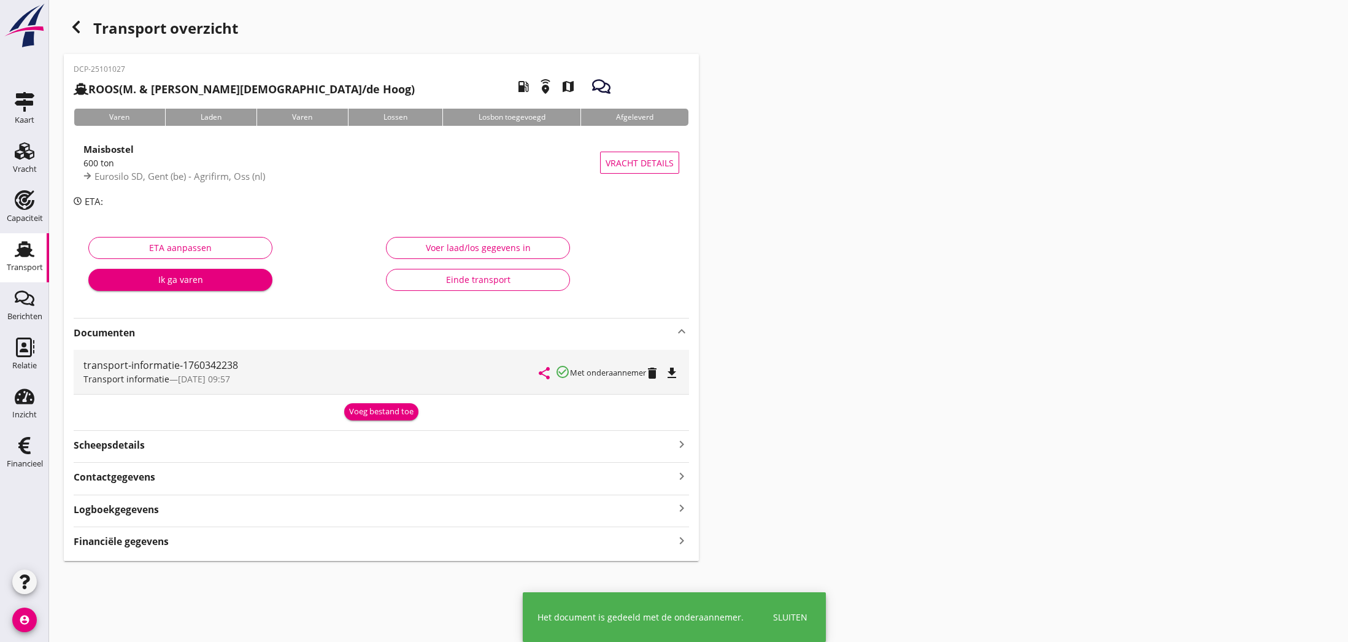
click at [668, 372] on icon "file_download" at bounding box center [672, 373] width 15 height 15
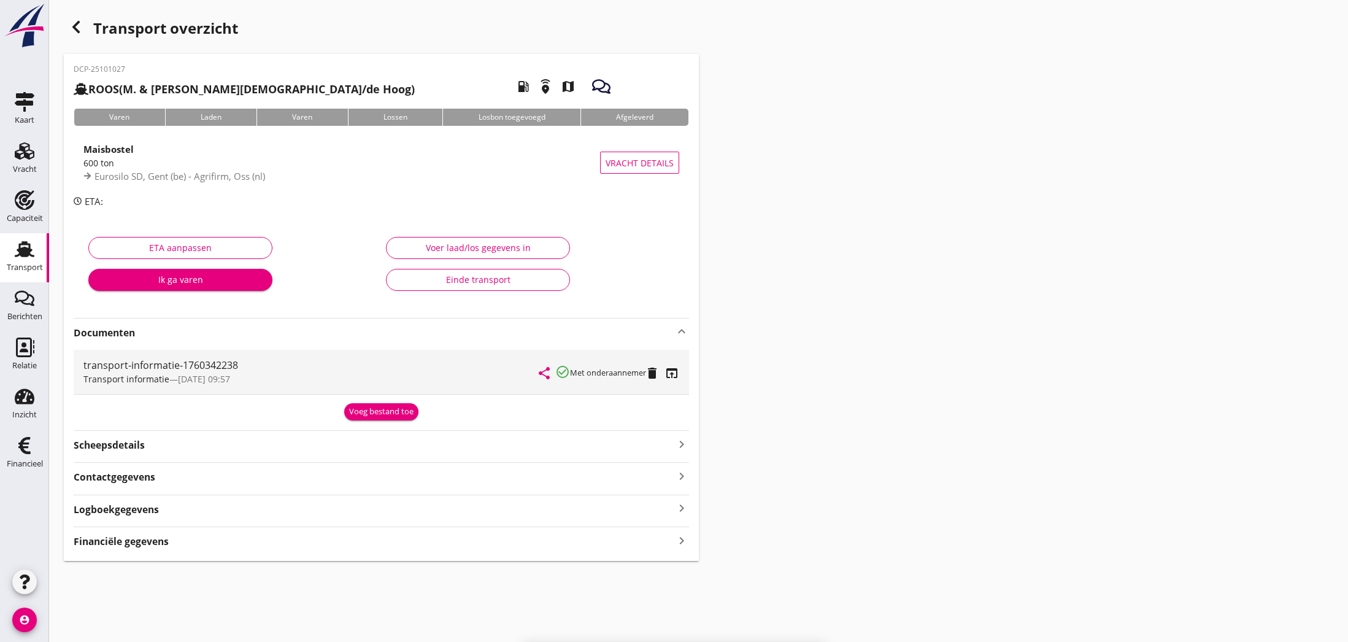
click at [672, 373] on icon "open_in_browser" at bounding box center [672, 373] width 15 height 15
click at [374, 411] on div "Voeg bestand toe" at bounding box center [381, 412] width 64 height 12
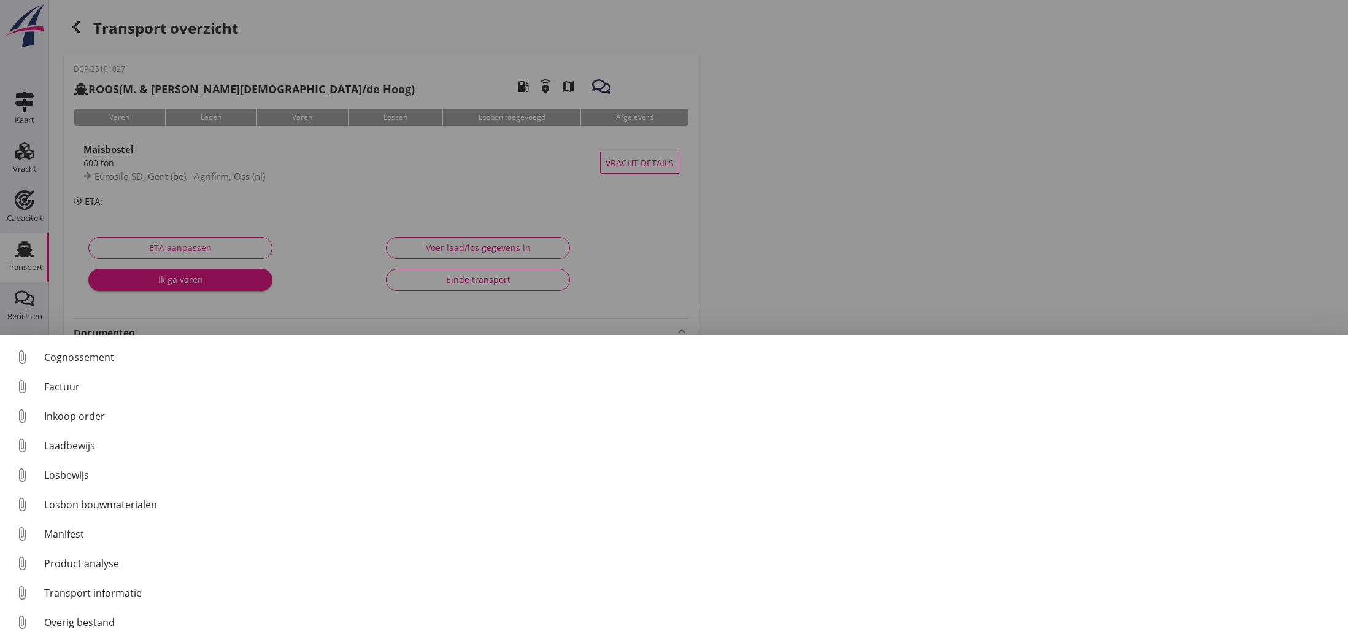
scroll to position [0, 0]
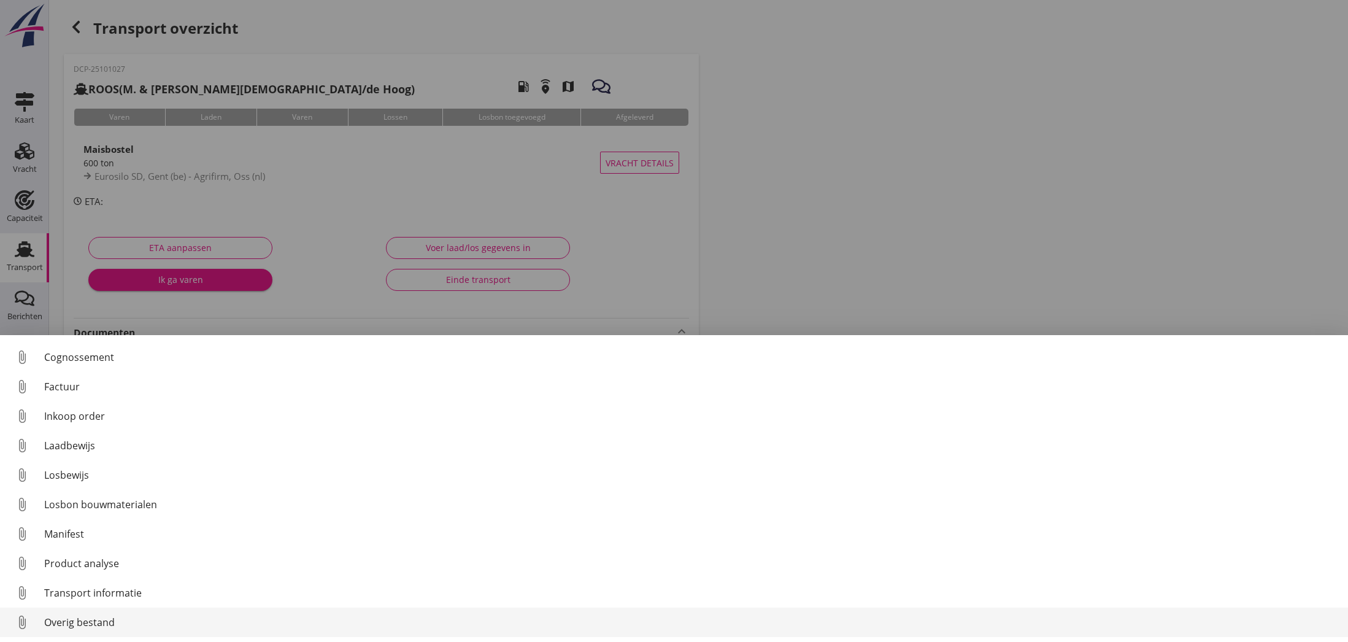
click at [64, 622] on div "Overig bestand" at bounding box center [691, 622] width 1294 height 15
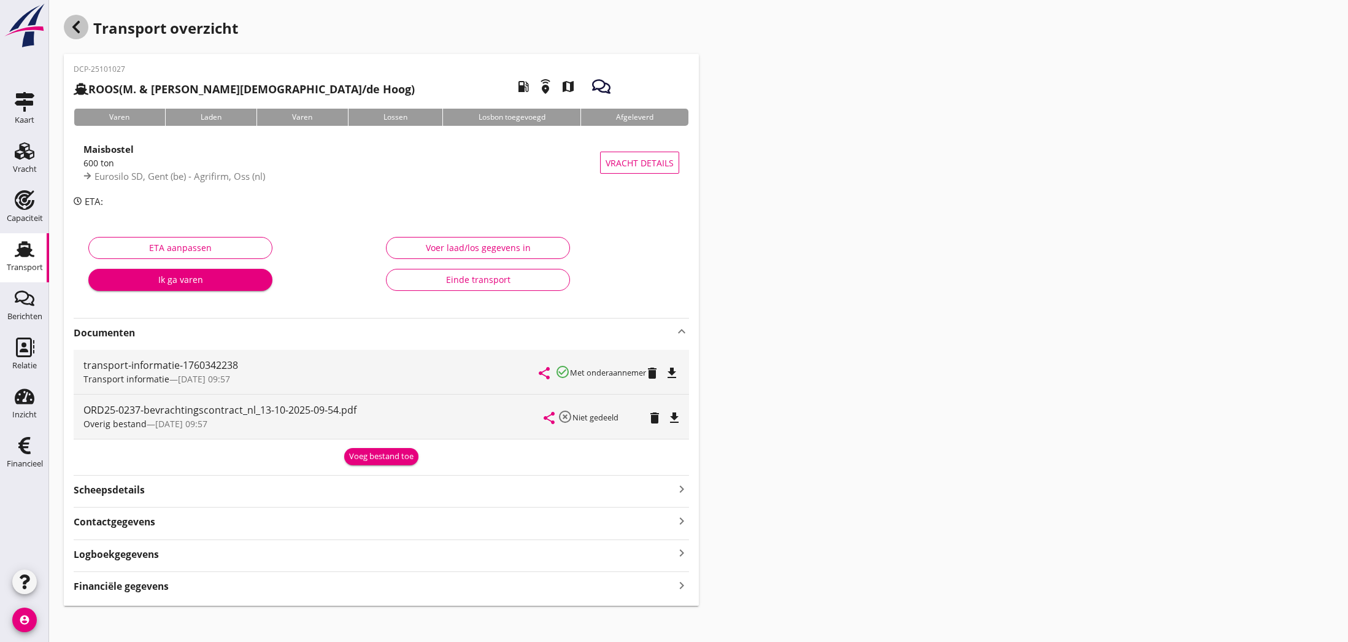
click at [77, 29] on use "button" at bounding box center [75, 27] width 7 height 12
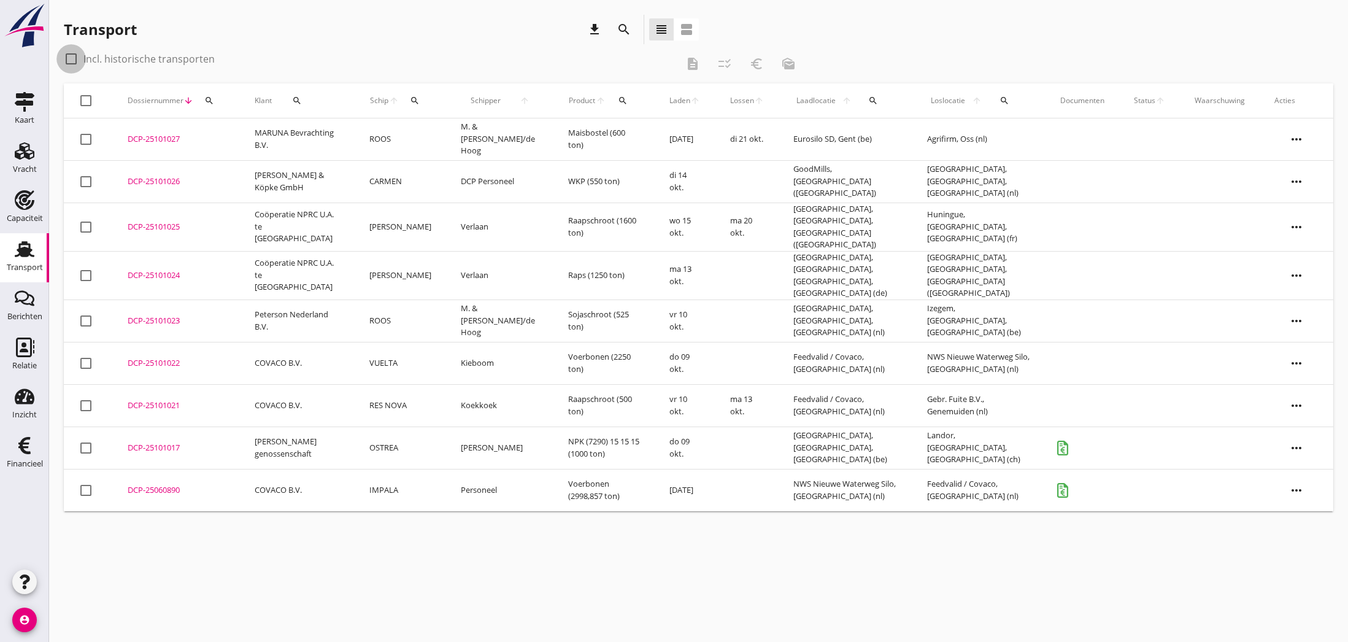
click at [71, 59] on div at bounding box center [71, 58] width 21 height 21
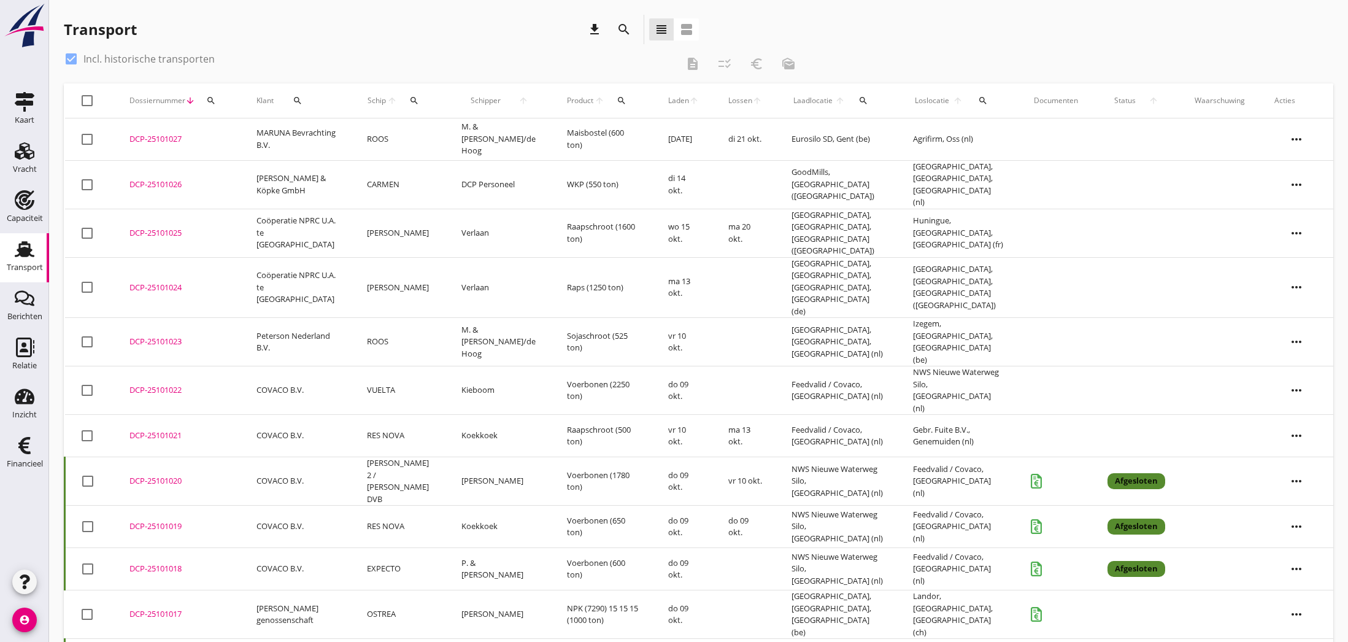
click at [67, 59] on div at bounding box center [71, 58] width 21 height 21
checkbox input "false"
